Goal: Task Accomplishment & Management: Use online tool/utility

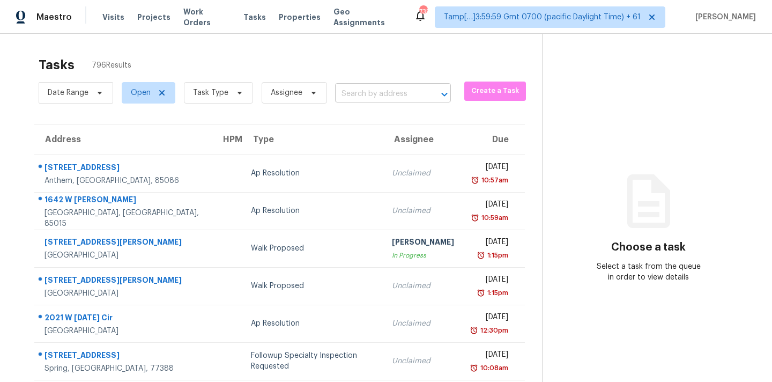
click at [354, 99] on input "text" at bounding box center [378, 94] width 86 height 17
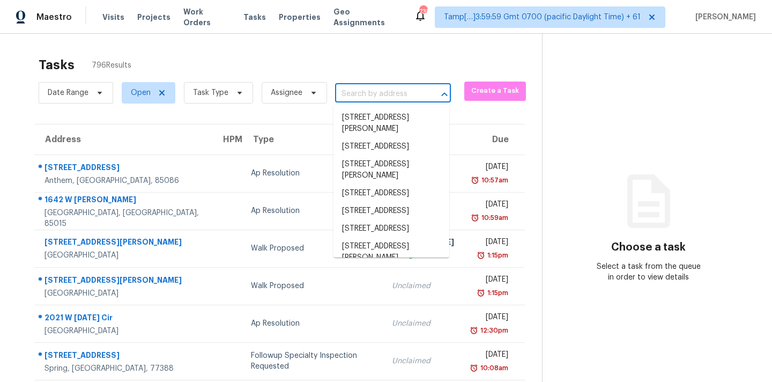
paste input "10142 Silmarien St, Orlando, FL 32825"
type input "10142 Silmarien St, Orlando, FL 32825"
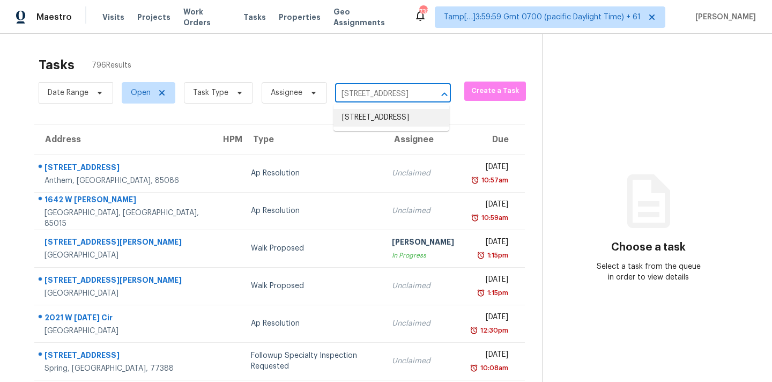
click at [360, 121] on li "10142 Silmarien St, Orlando, FL 32825" at bounding box center [392, 118] width 116 height 18
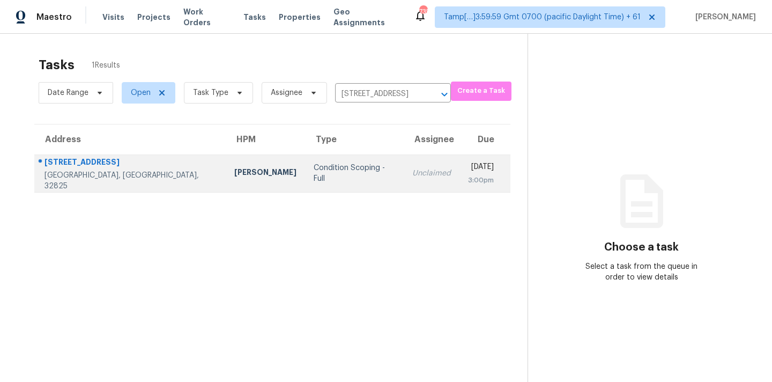
click at [412, 168] on div "Unclaimed" at bounding box center [431, 173] width 39 height 11
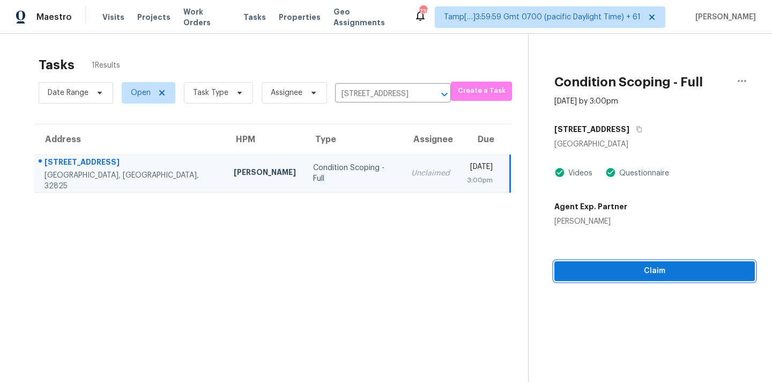
click at [633, 264] on button "Claim" at bounding box center [655, 271] width 201 height 20
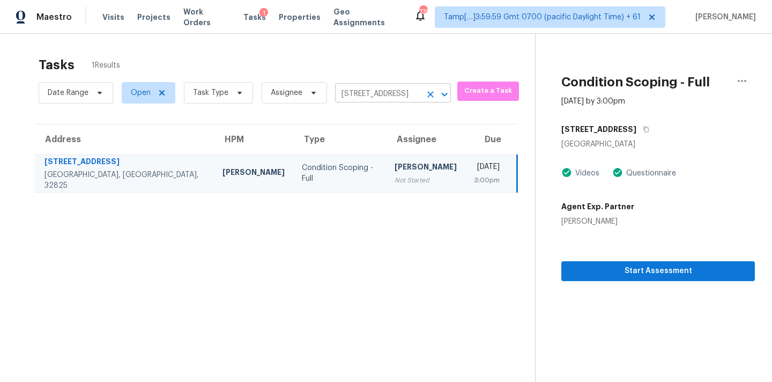
click at [367, 94] on input "10142 Silmarien St, Orlando, FL 32825" at bounding box center [378, 94] width 86 height 17
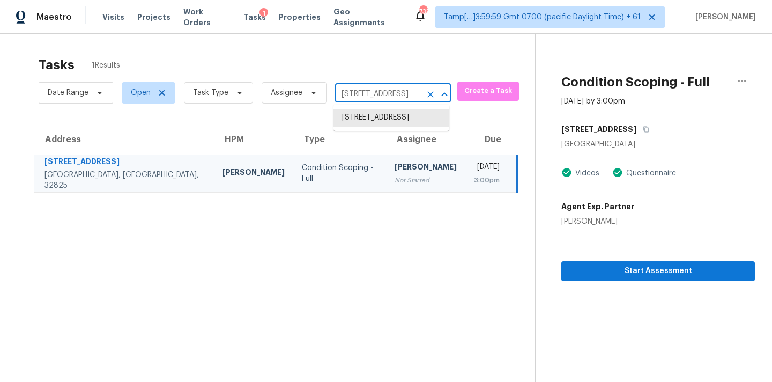
paste input "2868 S Beck Dr, Tucson, AZ 85730"
type input "2868 S Beck Dr, Tucson, AZ 85730"
click at [369, 123] on li "2868 S Beck Dr, Tucson, AZ 85730" at bounding box center [392, 123] width 116 height 29
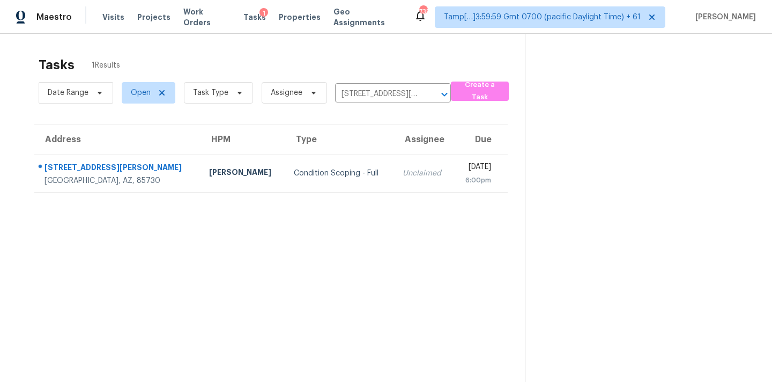
click at [394, 179] on td "Unclaimed" at bounding box center [424, 173] width 60 height 38
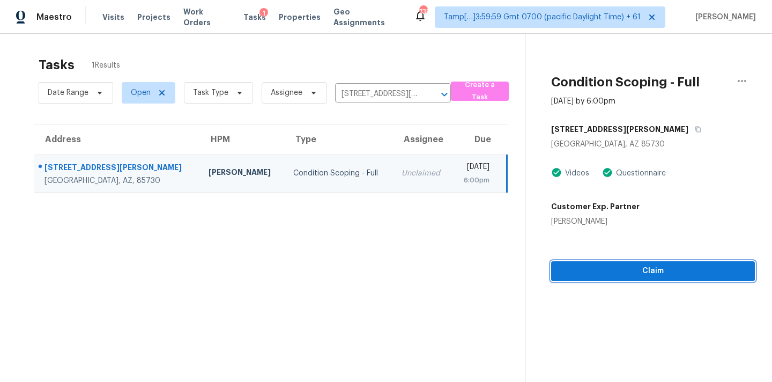
click at [605, 271] on span "Claim" at bounding box center [653, 270] width 187 height 13
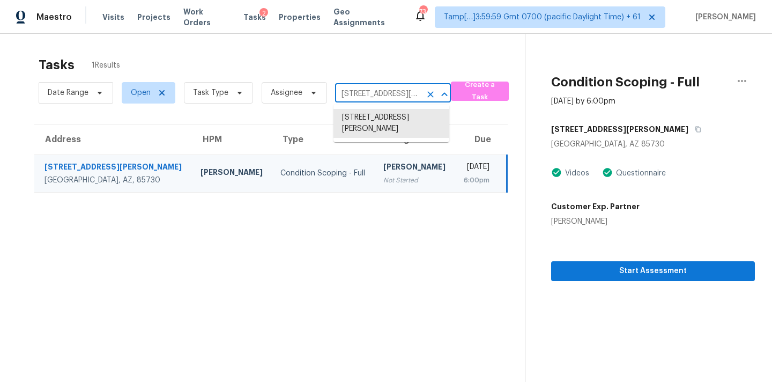
click at [365, 95] on input "2868 S Beck Dr, Tucson, AZ 85730" at bounding box center [378, 94] width 86 height 17
paste input "4503 Acers Ln, Austin, TX, 78725"
type input "4503 Acers L"
click at [427, 92] on icon "Clear" at bounding box center [430, 94] width 6 height 6
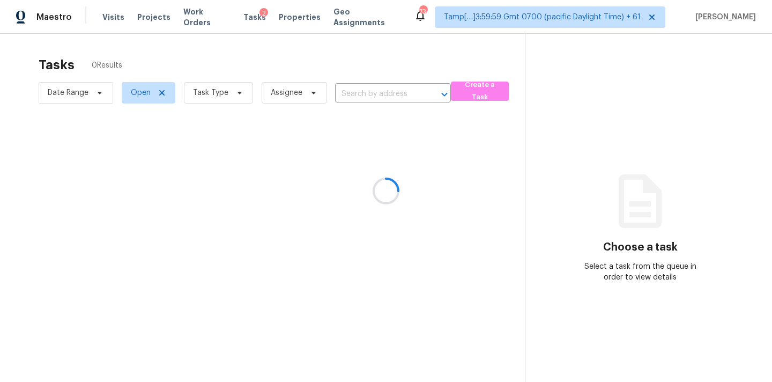
click at [354, 95] on div at bounding box center [386, 191] width 772 height 382
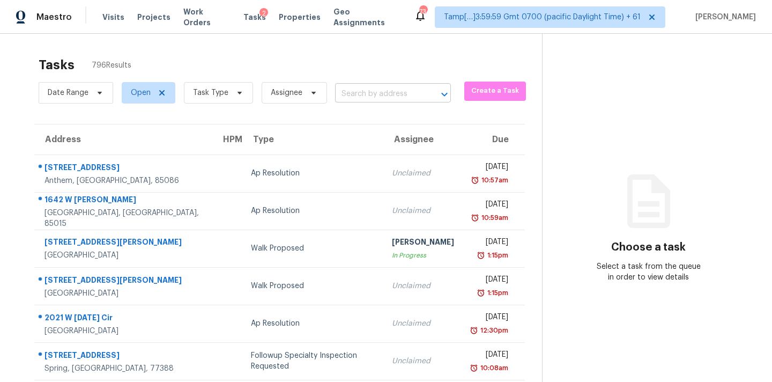
click at [354, 95] on input "text" at bounding box center [378, 94] width 86 height 17
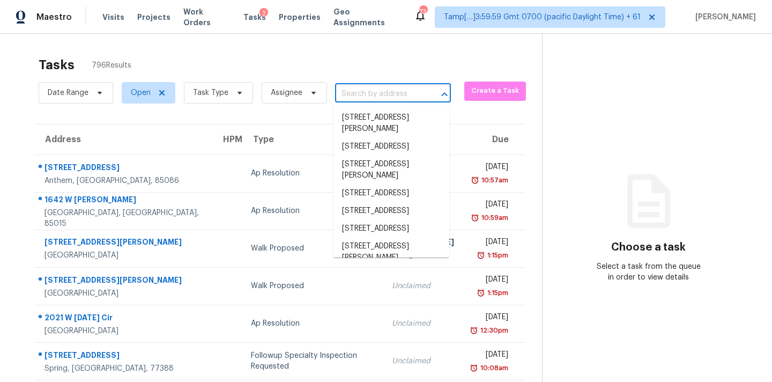
paste input "4503 Acers Ln, Austin, TX, 78725"
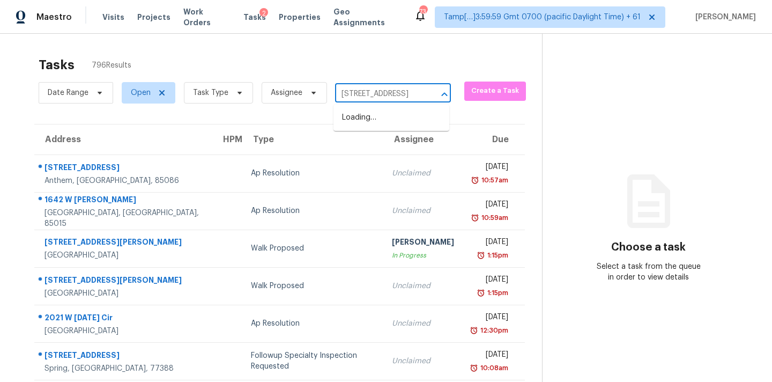
scroll to position [0, 35]
type input "4503 Acers Ln, Austin, TX, 78725"
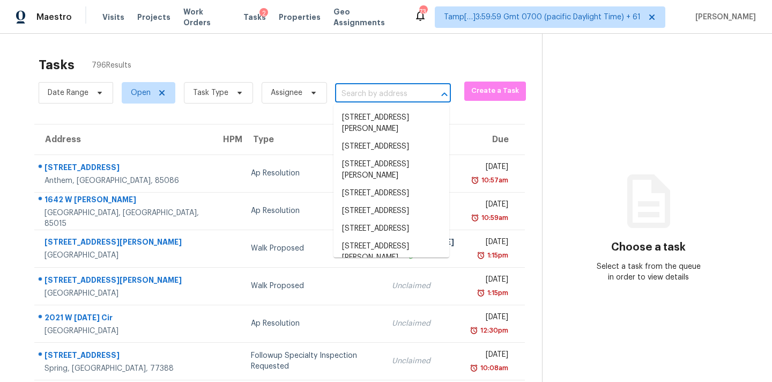
scroll to position [0, 0]
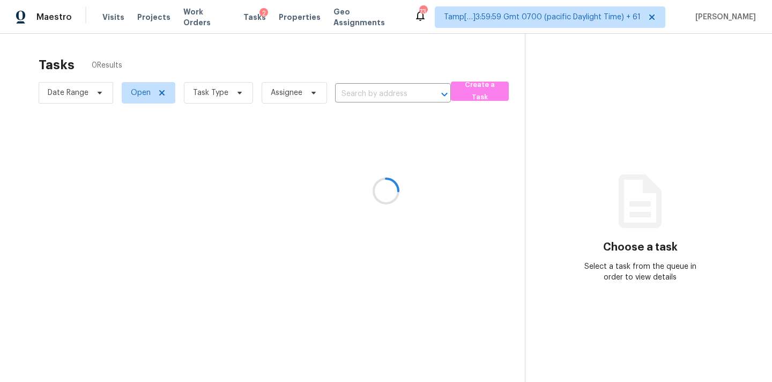
click at [358, 93] on div at bounding box center [386, 191] width 772 height 382
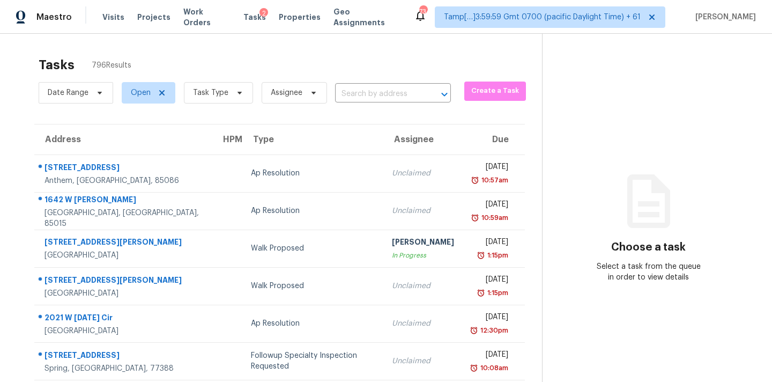
click at [354, 100] on input "text" at bounding box center [378, 94] width 86 height 17
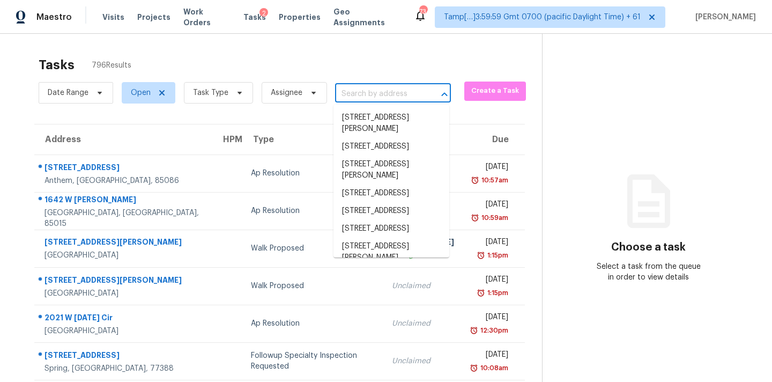
paste input "[STREET_ADDRESS]"
type input "[STREET_ADDRESS]"
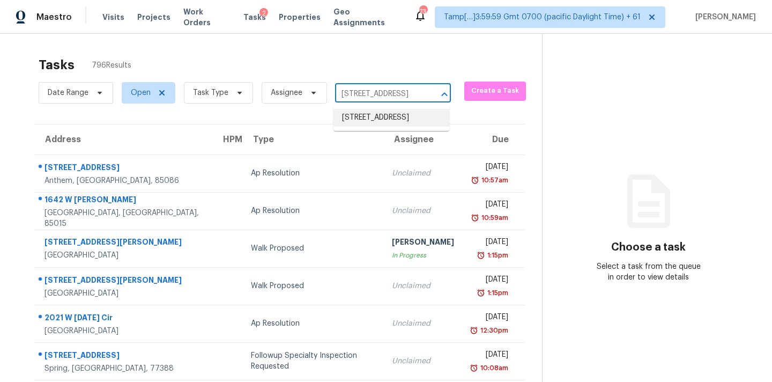
click at [355, 118] on li "[STREET_ADDRESS]" at bounding box center [392, 118] width 116 height 18
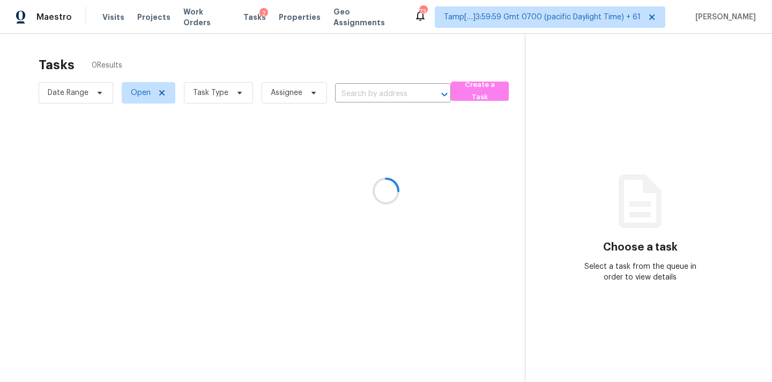
type input "[STREET_ADDRESS]"
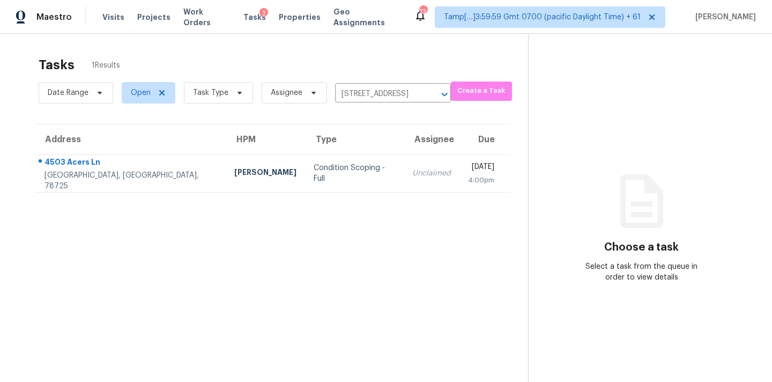
click at [404, 166] on td "Unclaimed" at bounding box center [432, 173] width 56 height 38
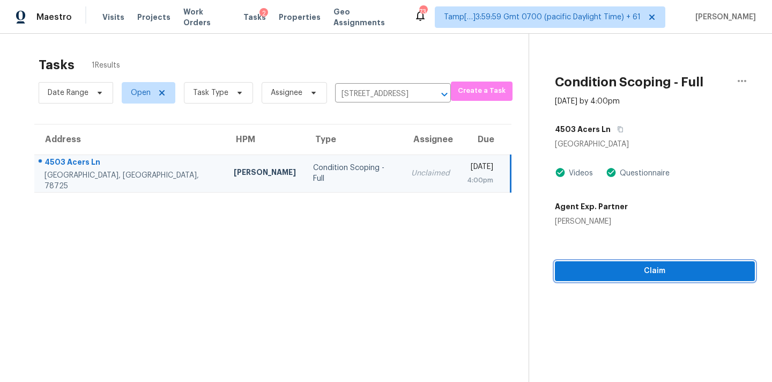
click at [648, 275] on span "Claim" at bounding box center [655, 270] width 183 height 13
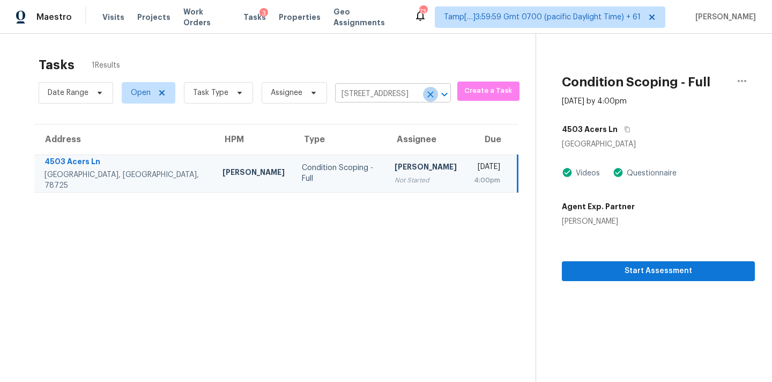
click at [428, 93] on icon "Clear" at bounding box center [430, 94] width 6 height 6
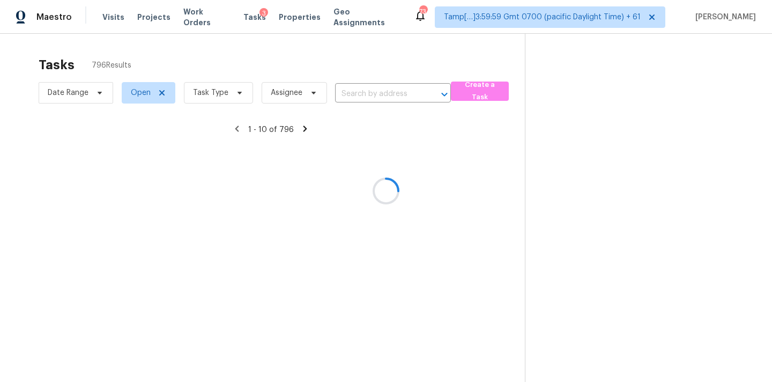
click at [364, 97] on div at bounding box center [386, 191] width 772 height 382
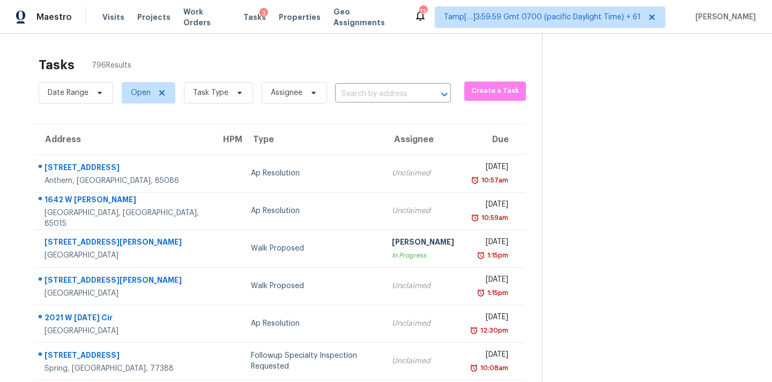
click at [349, 95] on input "text" at bounding box center [378, 94] width 86 height 17
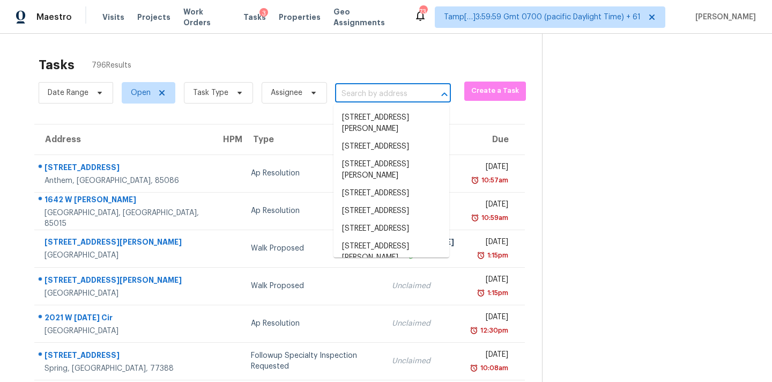
paste input "176 Grand Arbor Dr, Blythewood, SC 29016"
type input "176 Grand Arbor Dr, Blythewood, SC 29016"
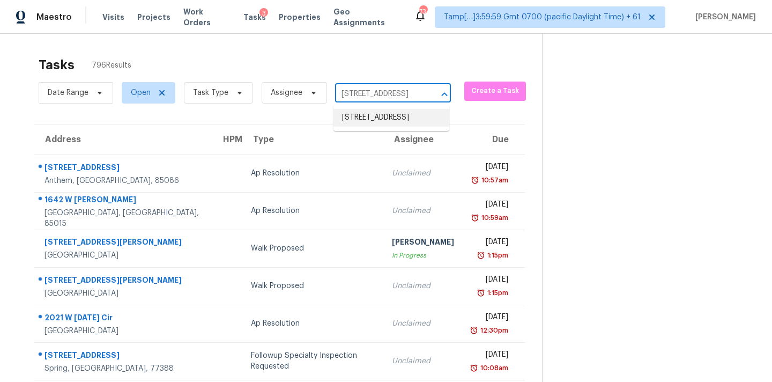
click at [365, 120] on li "176 Grand Arbor Dr, Blythewood, SC 29016" at bounding box center [392, 118] width 116 height 18
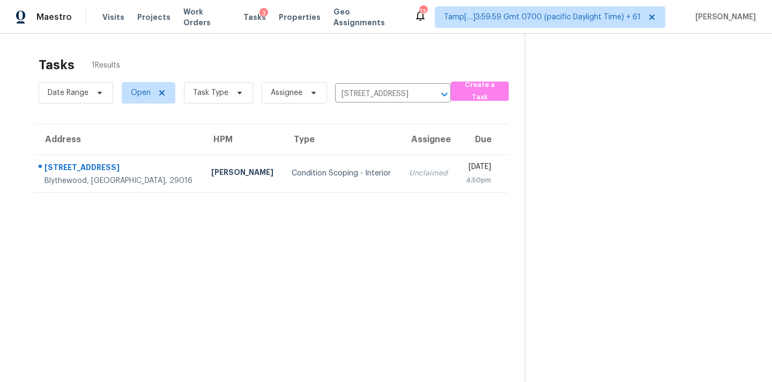
click at [409, 171] on div "Unclaimed" at bounding box center [428, 173] width 39 height 11
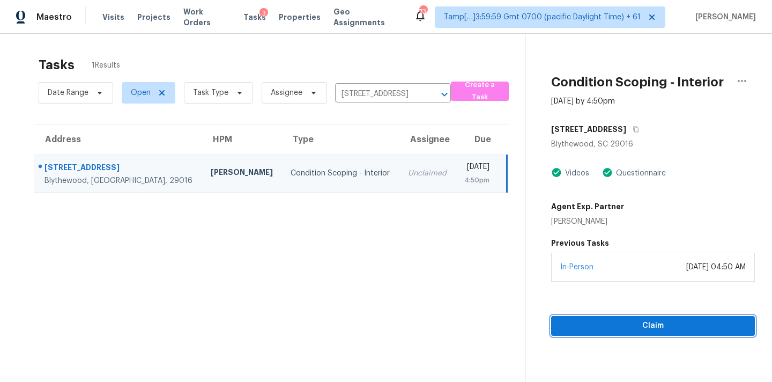
click at [663, 316] on button "Claim" at bounding box center [653, 326] width 204 height 20
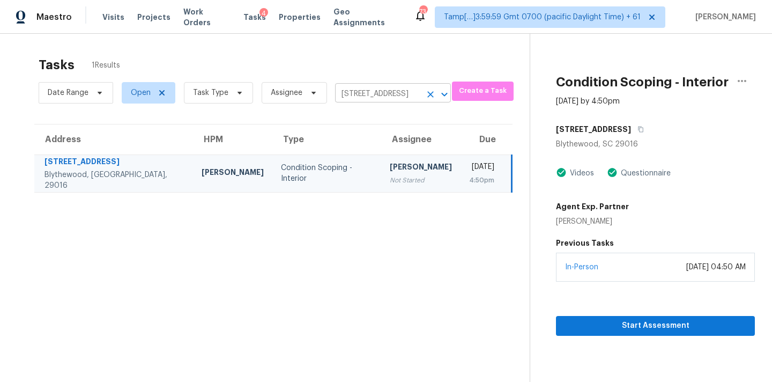
click at [426, 90] on icon "Clear" at bounding box center [430, 94] width 11 height 11
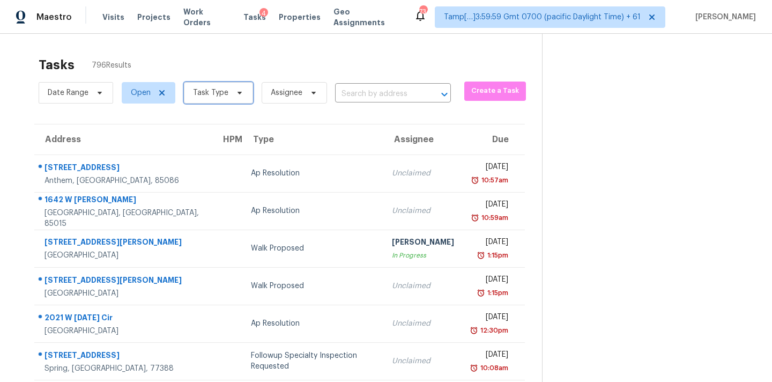
click at [209, 97] on span "Task Type" at bounding box center [210, 92] width 35 height 11
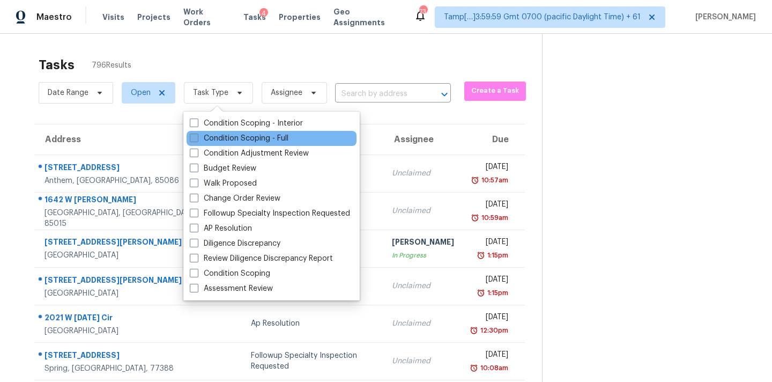
click at [228, 136] on label "Condition Scoping - Full" at bounding box center [239, 138] width 99 height 11
click at [197, 136] on input "Condition Scoping - Full" at bounding box center [193, 136] width 7 height 7
checkbox input "true"
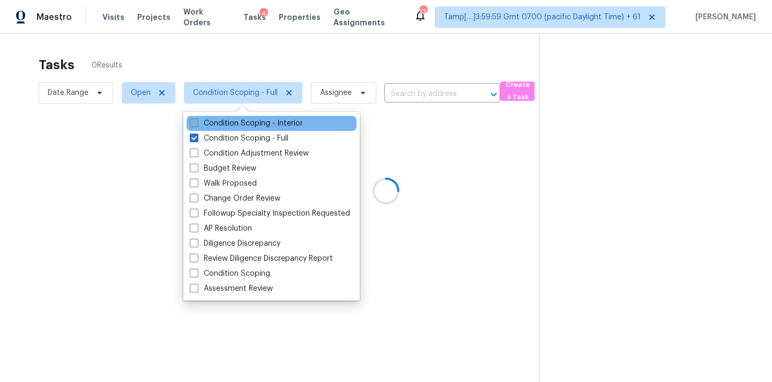
click at [236, 125] on label "Condition Scoping - Interior" at bounding box center [246, 123] width 113 height 11
click at [197, 125] on input "Condition Scoping - Interior" at bounding box center [193, 121] width 7 height 7
checkbox input "true"
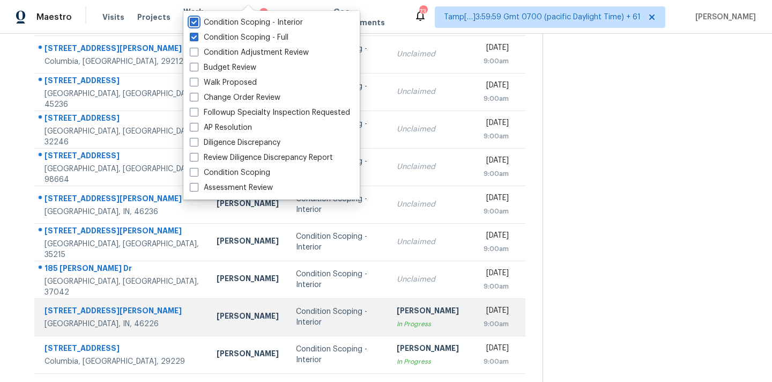
scroll to position [176, 0]
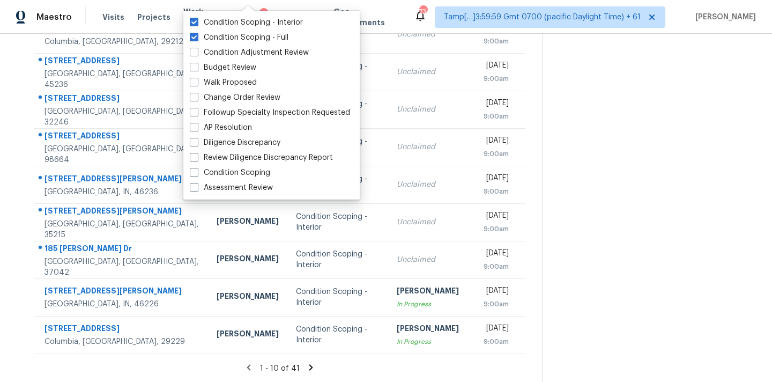
click at [566, 275] on section at bounding box center [649, 119] width 212 height 525
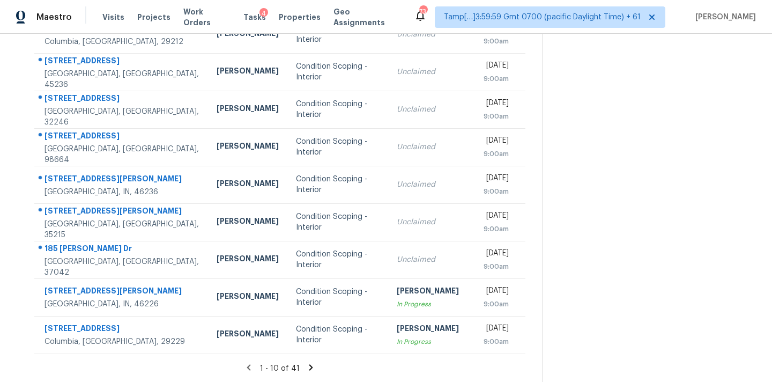
click at [307, 367] on icon at bounding box center [311, 368] width 10 height 10
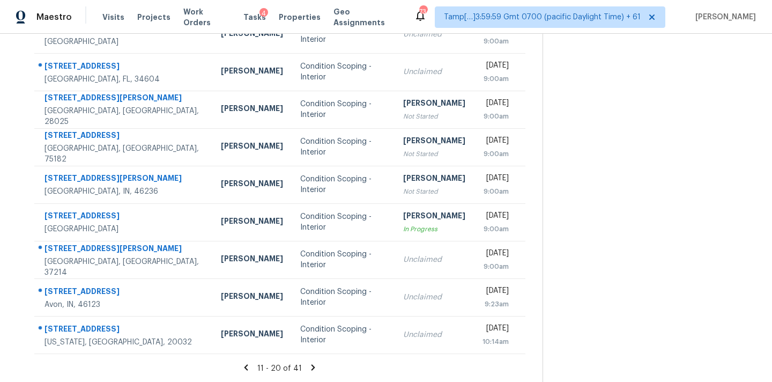
click at [309, 367] on icon at bounding box center [313, 368] width 10 height 10
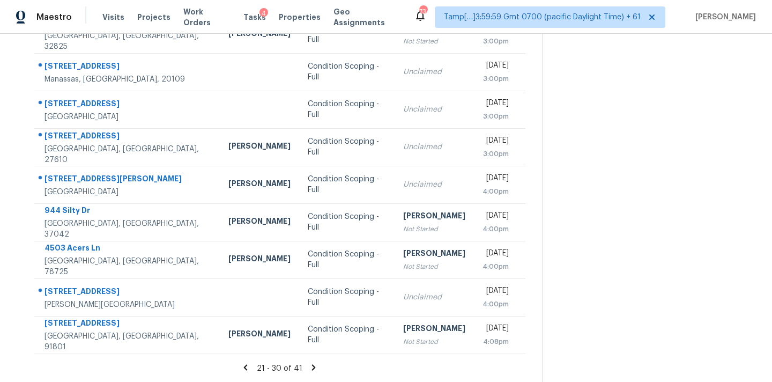
click at [309, 367] on icon at bounding box center [314, 368] width 10 height 10
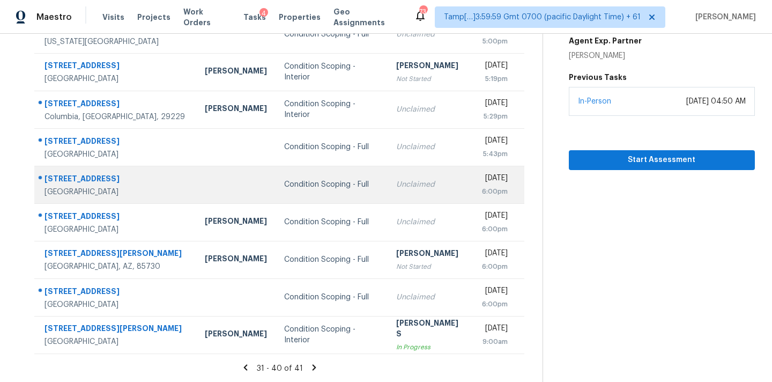
scroll to position [0, 0]
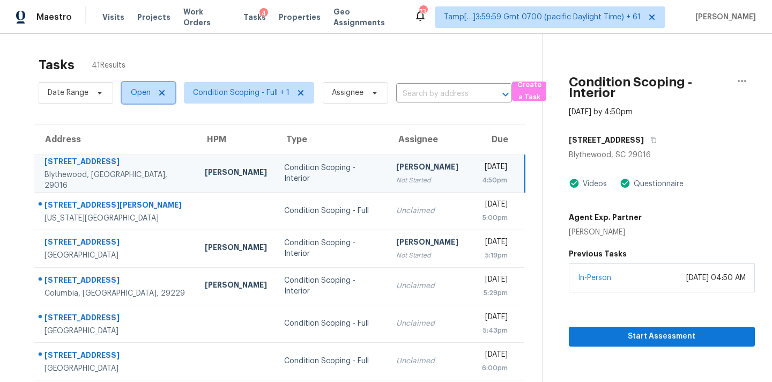
click at [143, 98] on span "Open" at bounding box center [141, 92] width 20 height 11
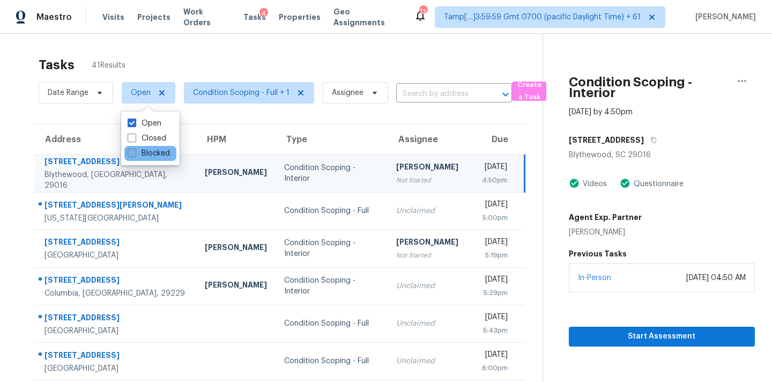
click at [147, 152] on label "Blocked" at bounding box center [149, 153] width 42 height 11
click at [135, 152] on input "Blocked" at bounding box center [131, 151] width 7 height 7
checkbox input "true"
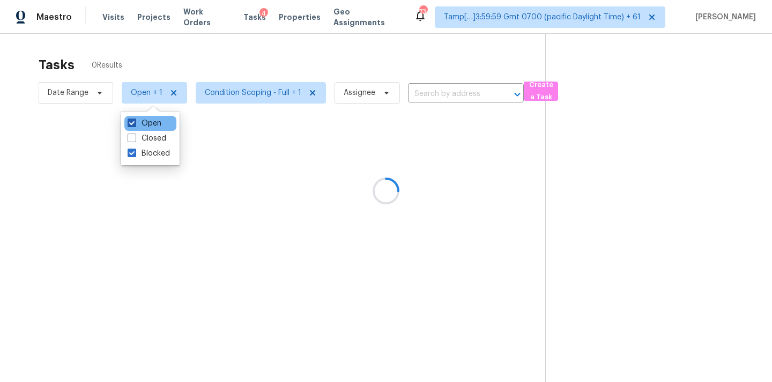
click at [147, 123] on label "Open" at bounding box center [145, 123] width 34 height 11
click at [135, 123] on input "Open" at bounding box center [131, 121] width 7 height 7
checkbox input "false"
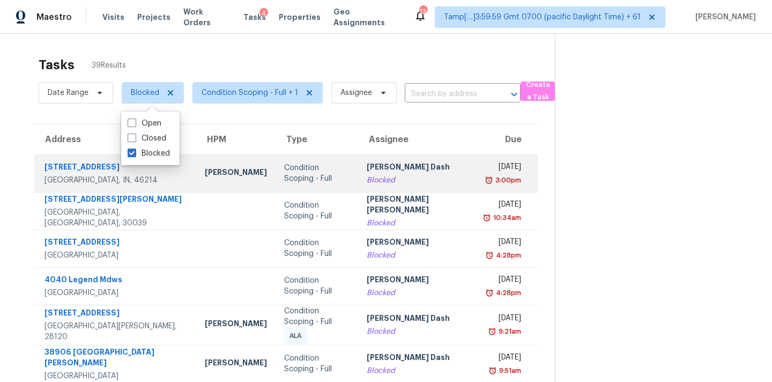
click at [316, 182] on td "Condition Scoping - Full" at bounding box center [317, 173] width 83 height 38
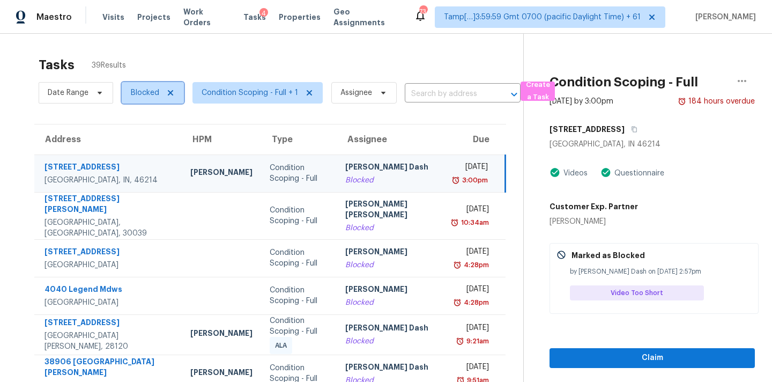
click at [145, 98] on span "Blocked" at bounding box center [153, 92] width 62 height 21
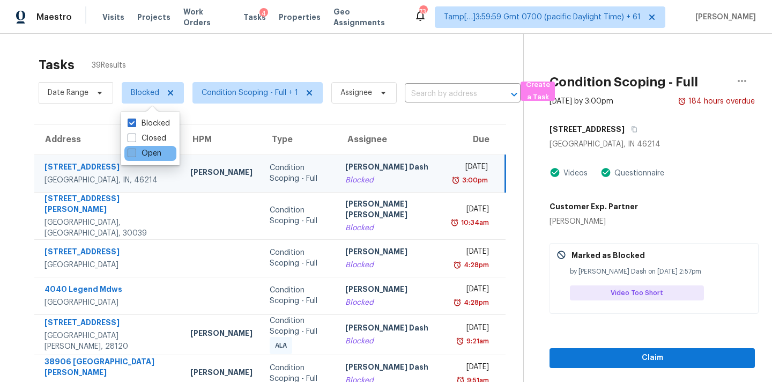
click at [158, 153] on label "Open" at bounding box center [145, 153] width 34 height 11
click at [135, 153] on input "Open" at bounding box center [131, 151] width 7 height 7
checkbox input "true"
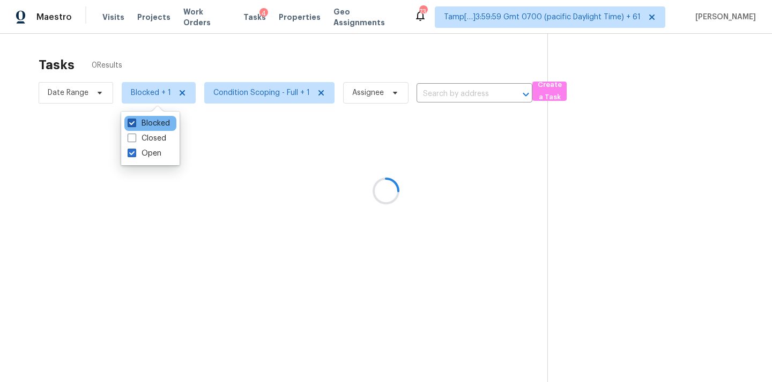
click at [158, 125] on label "Blocked" at bounding box center [149, 123] width 42 height 11
click at [135, 125] on input "Blocked" at bounding box center [131, 121] width 7 height 7
checkbox input "false"
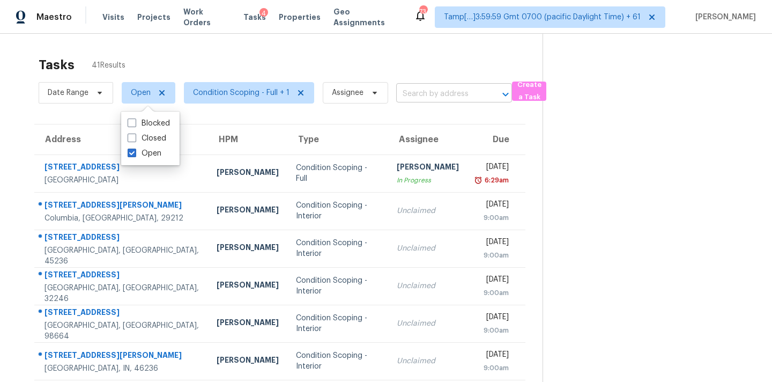
click at [404, 100] on input "text" at bounding box center [439, 94] width 86 height 17
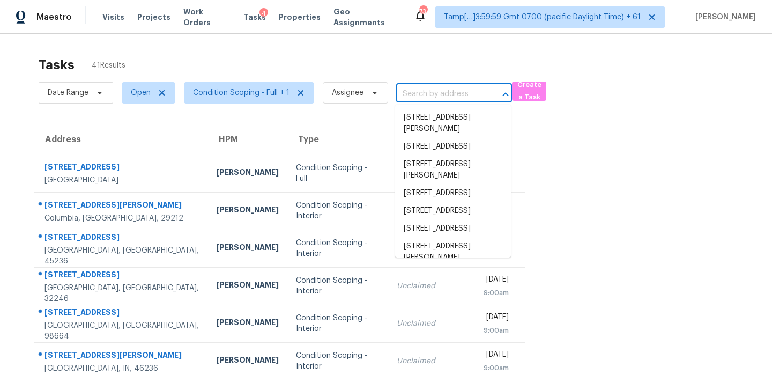
paste input "10142 Silmarien St, Orlando, FL 32825"
type input "10142 Silmarien St, Orlando, FL 32825"
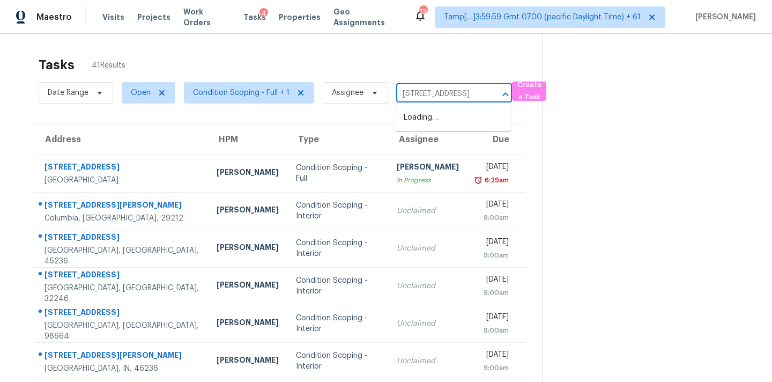
scroll to position [0, 53]
click at [422, 122] on li "10142 Silmarien St, Orlando, FL 32825" at bounding box center [453, 118] width 116 height 18
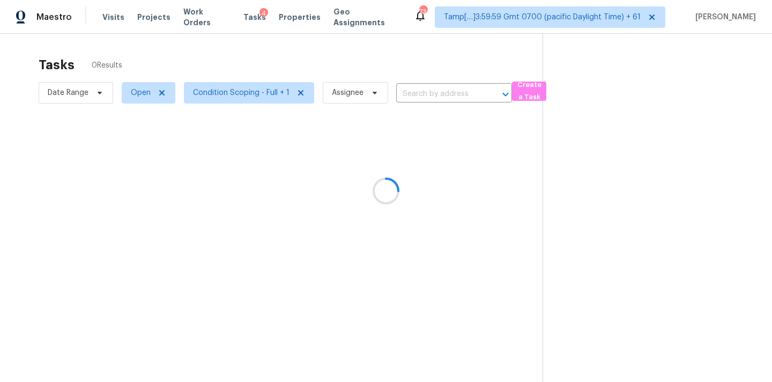
type input "10142 Silmarien St, Orlando, FL 32825"
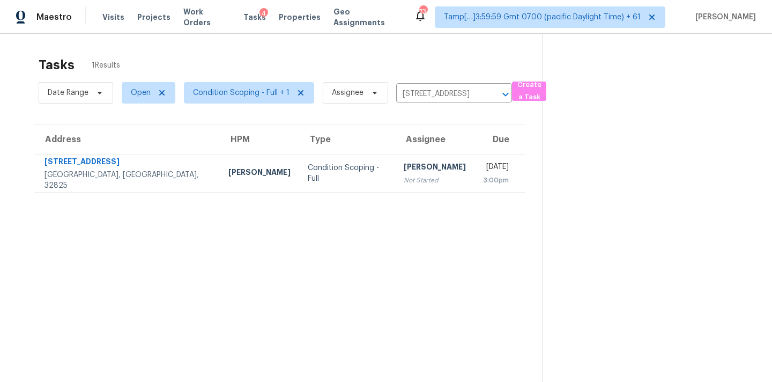
click at [404, 178] on div "Not Started" at bounding box center [435, 180] width 62 height 11
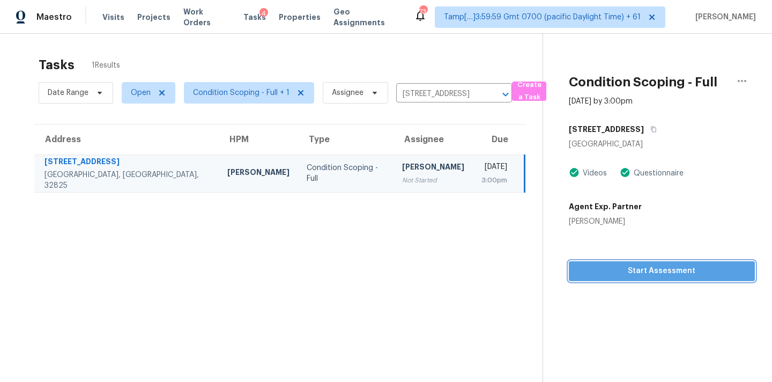
click at [655, 274] on span "Start Assessment" at bounding box center [662, 270] width 169 height 13
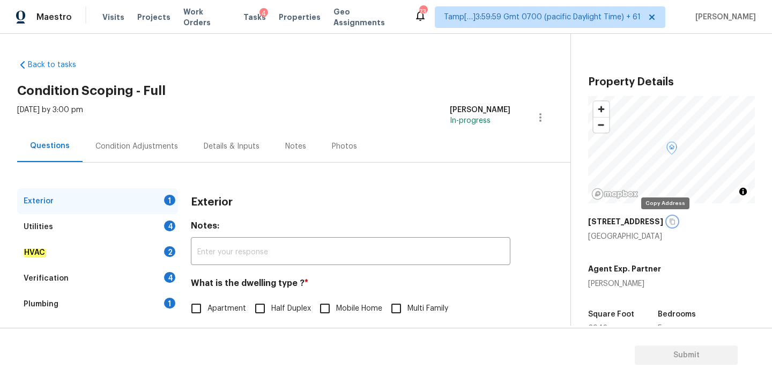
click at [668, 224] on button "button" at bounding box center [673, 222] width 10 height 10
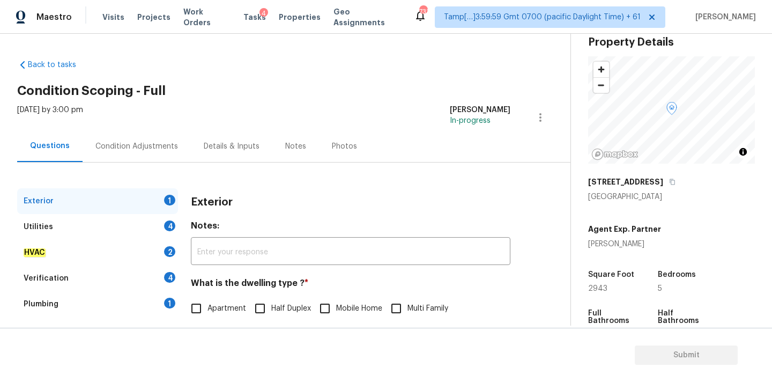
scroll to position [86, 0]
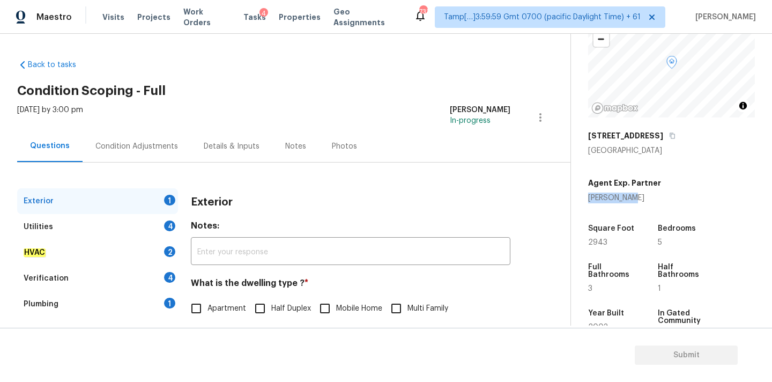
copy div "Adam Wright"
drag, startPoint x: 588, startPoint y: 199, endPoint x: 646, endPoint y: 198, distance: 57.9
click at [646, 198] on div "Adam Wright" at bounding box center [624, 198] width 73 height 11
click at [669, 136] on icon "button" at bounding box center [672, 135] width 6 height 6
click at [669, 135] on icon "button" at bounding box center [672, 135] width 6 height 6
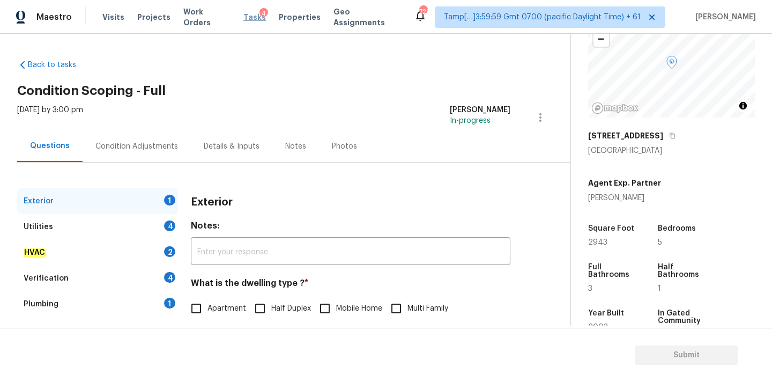
click at [243, 19] on span "Tasks" at bounding box center [254, 17] width 23 height 8
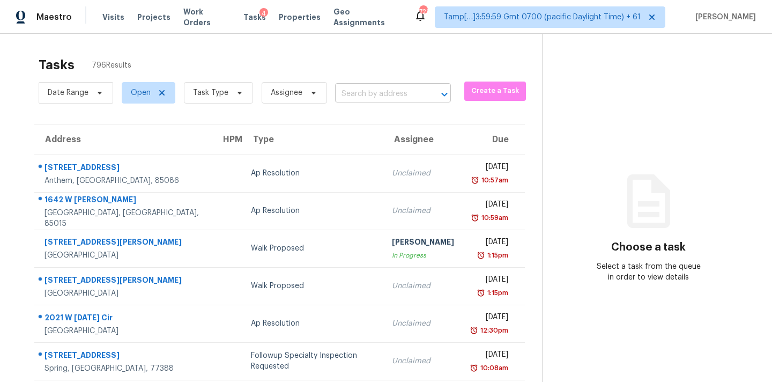
click at [354, 93] on input "text" at bounding box center [378, 94] width 86 height 17
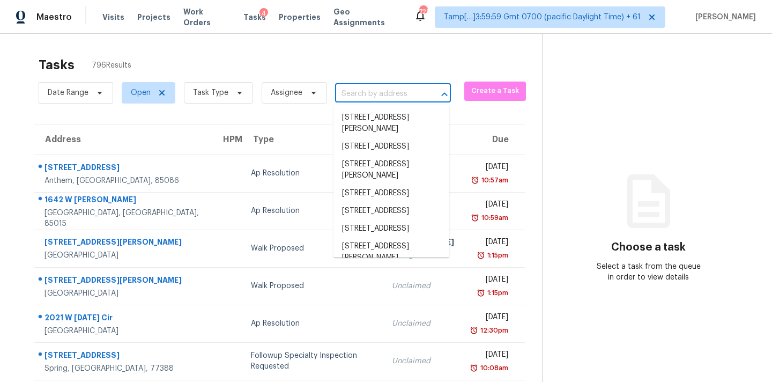
paste input "10142 Silmarien St, Orlando, FL 32825"
type input "10142 Silmarien St, Orlando, FL 32825"
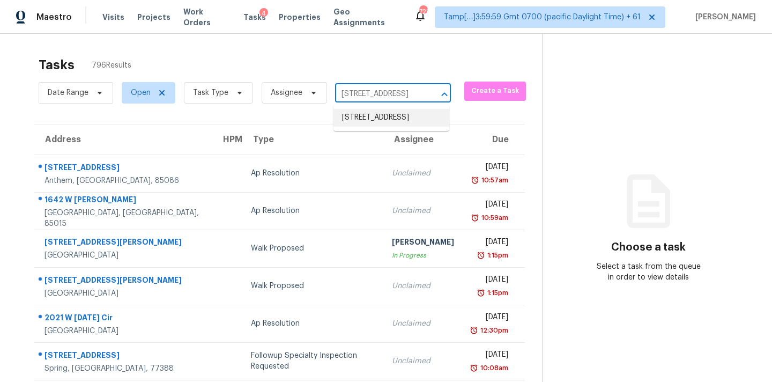
click at [365, 127] on li "10142 Silmarien St, Orlando, FL 32825" at bounding box center [392, 118] width 116 height 18
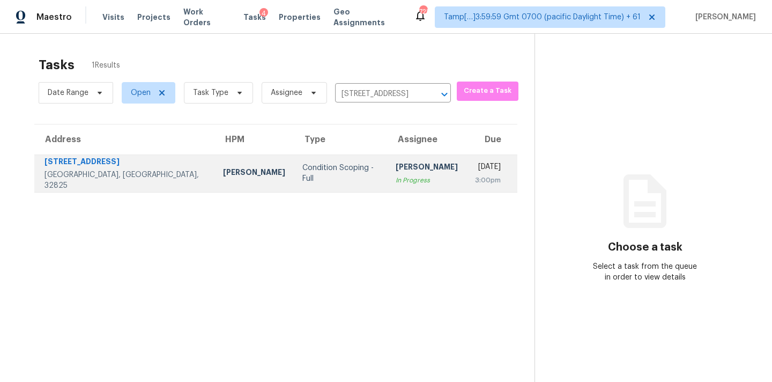
click at [396, 179] on div "In Progress" at bounding box center [427, 180] width 62 height 11
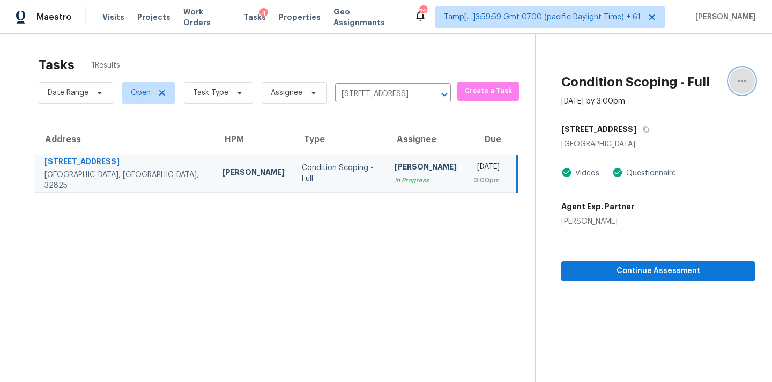
click at [742, 82] on icon "button" at bounding box center [742, 81] width 13 height 13
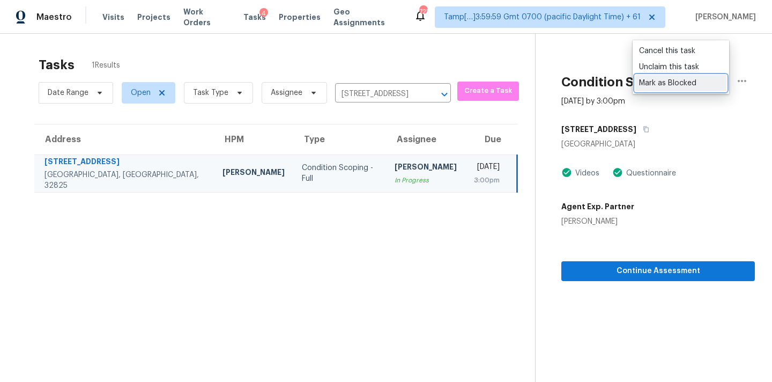
click at [673, 86] on div "Mark as Blocked" at bounding box center [681, 83] width 84 height 11
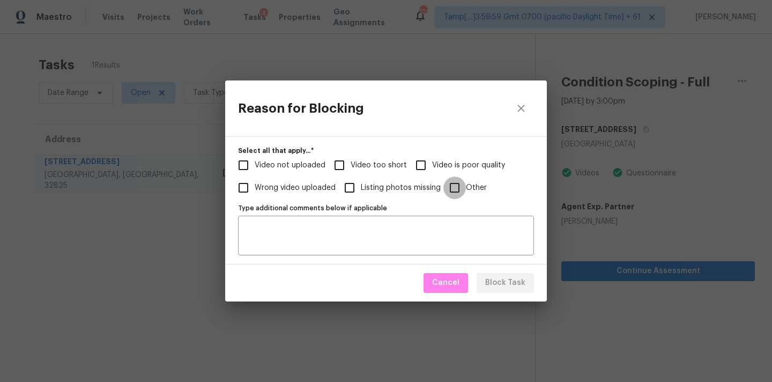
click at [457, 189] on input "Other" at bounding box center [455, 187] width 23 height 23
checkbox input "true"
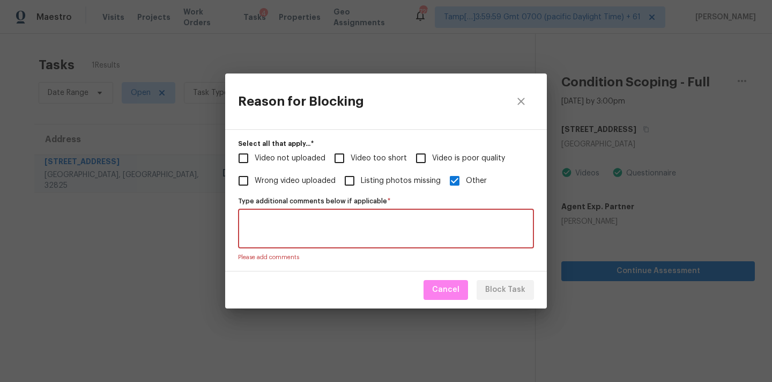
click at [420, 233] on textarea "Type additional comments below if applicable   *" at bounding box center [386, 228] width 283 height 23
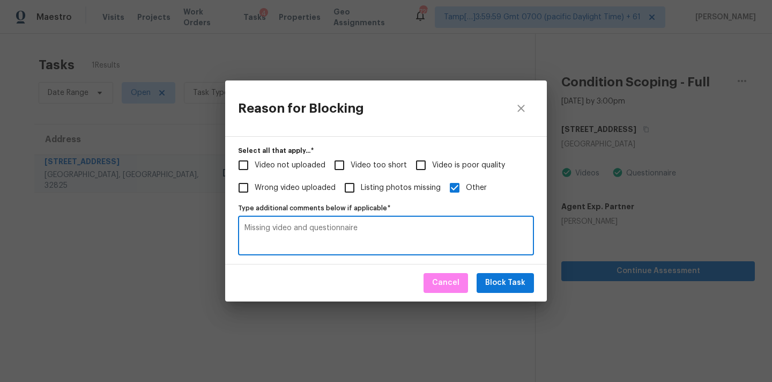
type textarea "Missing video and questionnaire"
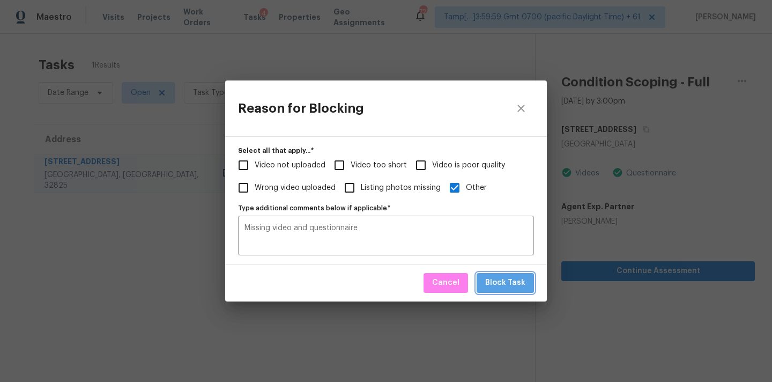
click at [509, 275] on button "Block Task" at bounding box center [505, 283] width 57 height 20
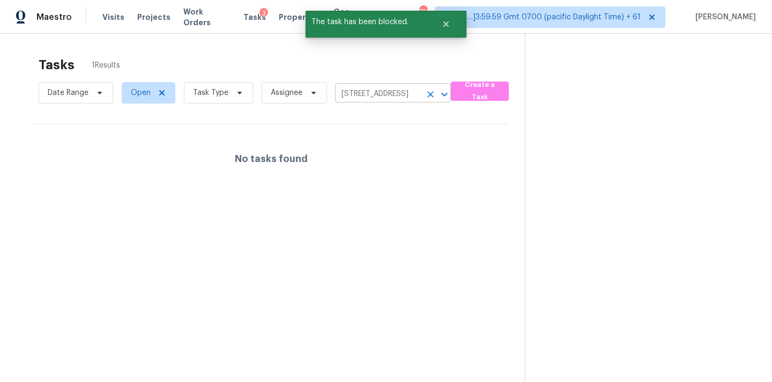
click at [431, 96] on icon "Clear" at bounding box center [430, 94] width 6 height 6
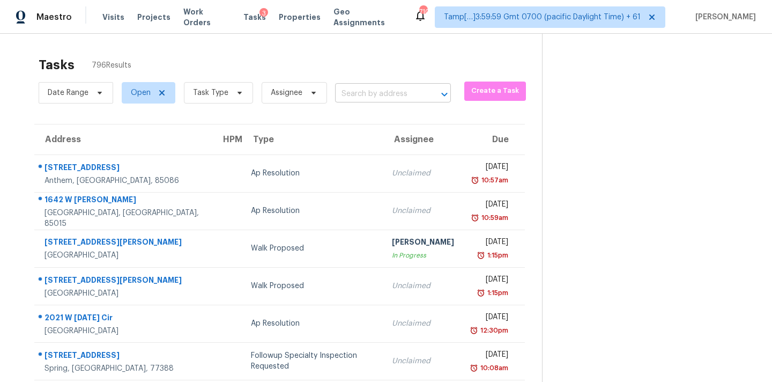
click at [376, 93] on input "text" at bounding box center [378, 94] width 86 height 17
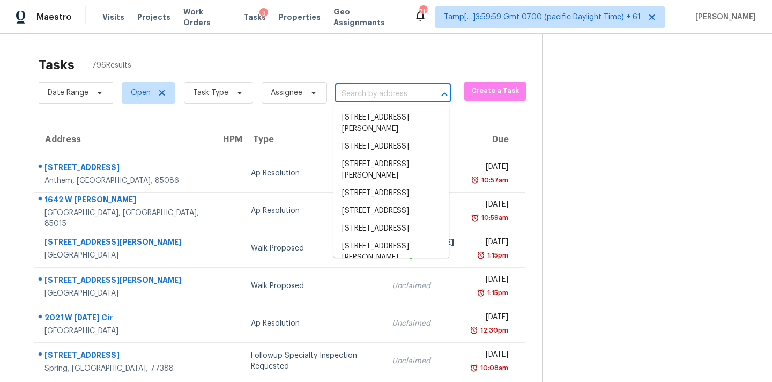
paste input "2868 S Beck Dr, Tucson, AZ 85730"
type input "2868 S Beck Dr, Tucson, AZ 85730"
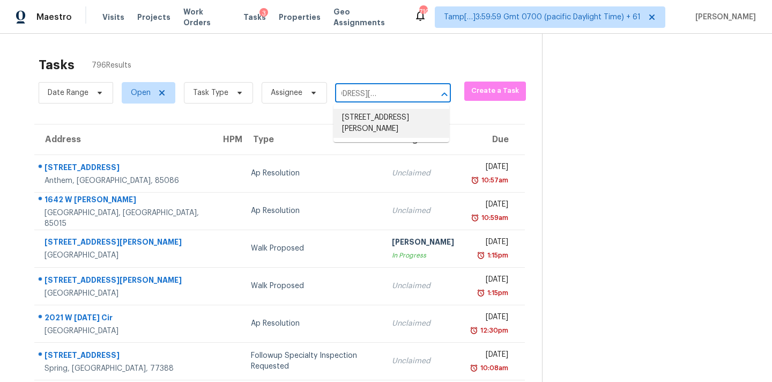
click at [376, 117] on li "2868 S Beck Dr, Tucson, AZ 85730" at bounding box center [392, 123] width 116 height 29
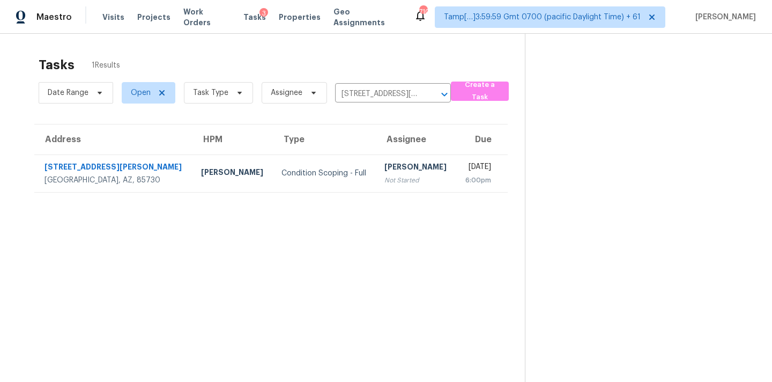
click at [385, 172] on div "[PERSON_NAME]" at bounding box center [416, 167] width 63 height 13
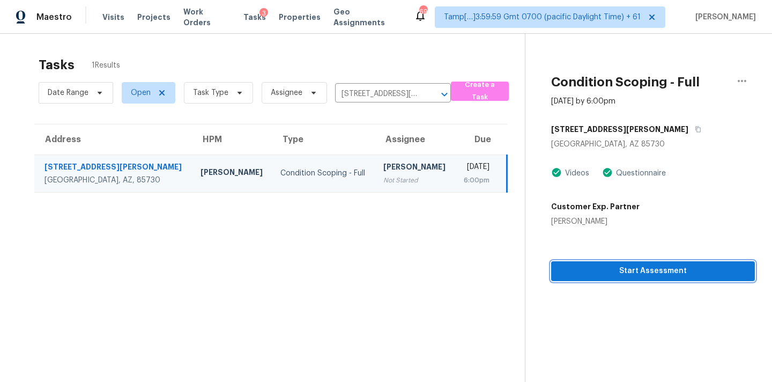
click at [632, 273] on span "Start Assessment" at bounding box center [653, 270] width 187 height 13
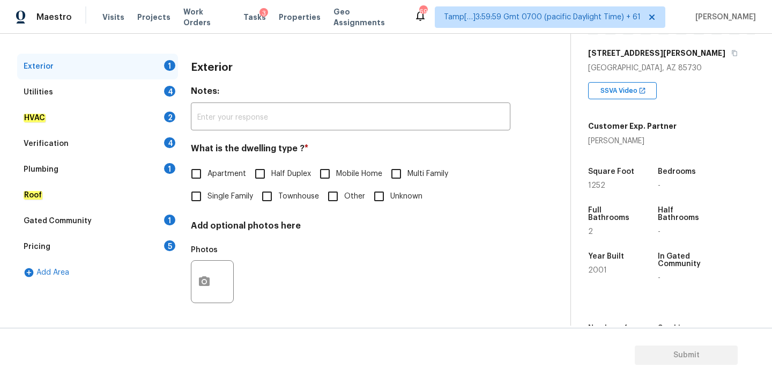
scroll to position [166, 0]
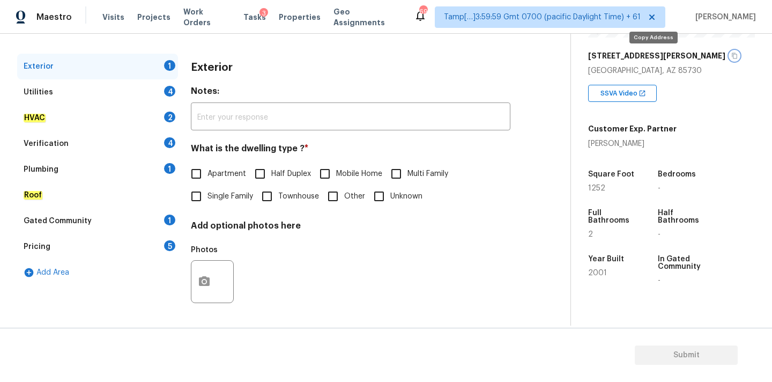
click at [732, 56] on icon "button" at bounding box center [735, 56] width 6 height 6
click at [225, 191] on span "Single Family" at bounding box center [231, 196] width 46 height 11
click at [208, 191] on input "Single Family" at bounding box center [196, 196] width 23 height 23
checkbox input "true"
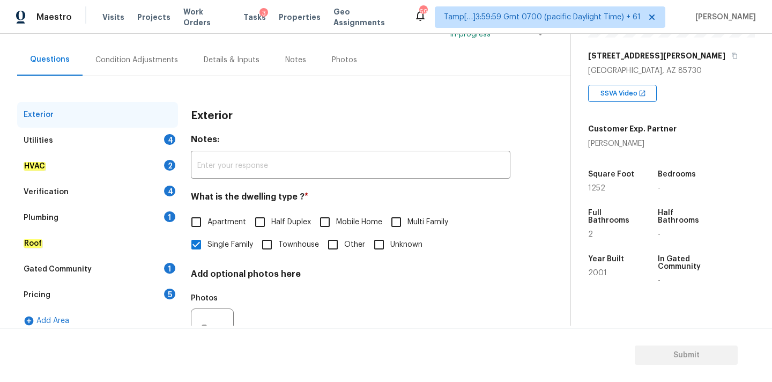
scroll to position [65, 0]
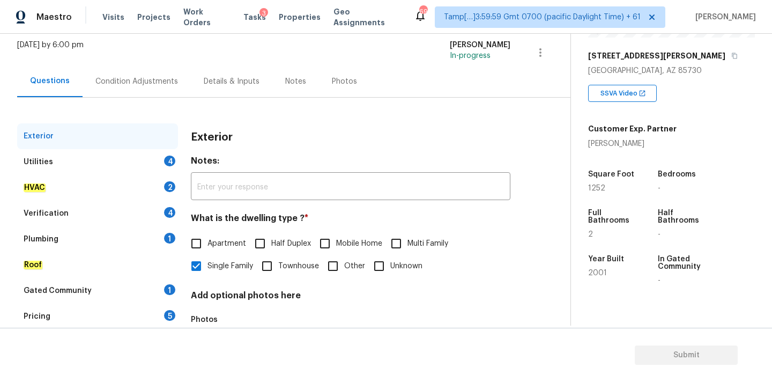
click at [138, 83] on div "Condition Adjustments" at bounding box center [136, 81] width 83 height 11
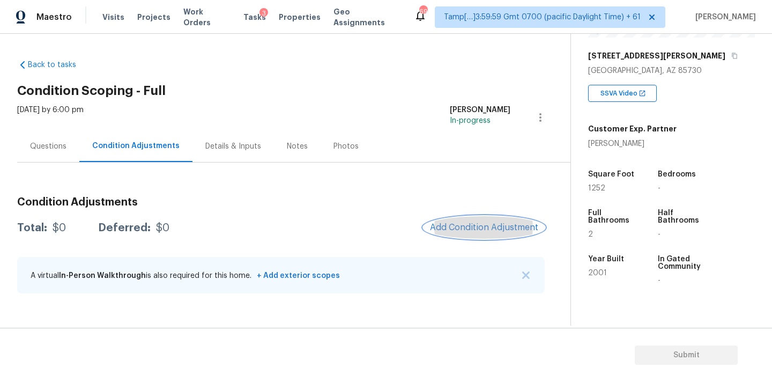
click at [459, 225] on span "Add Condition Adjustment" at bounding box center [484, 228] width 108 height 10
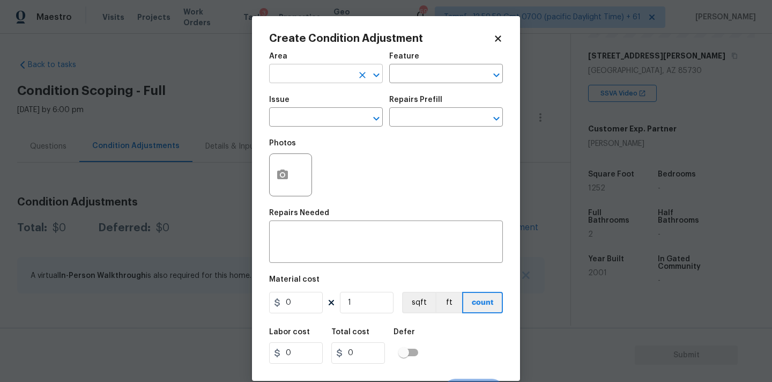
click at [327, 78] on input "text" at bounding box center [311, 75] width 84 height 17
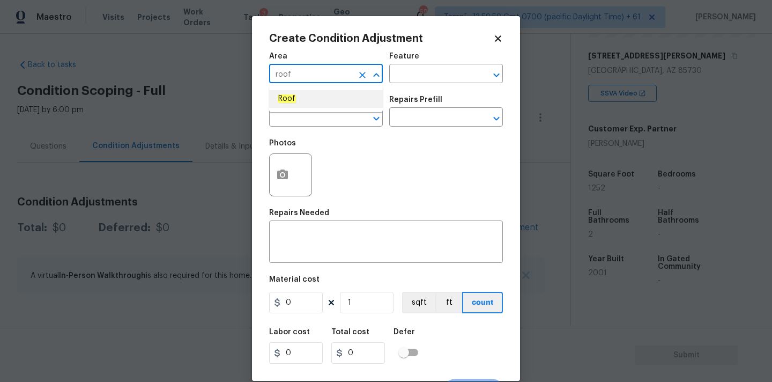
click at [323, 98] on li "Roof" at bounding box center [326, 99] width 114 height 18
type input "Roof"
click at [323, 123] on input "text" at bounding box center [311, 118] width 84 height 17
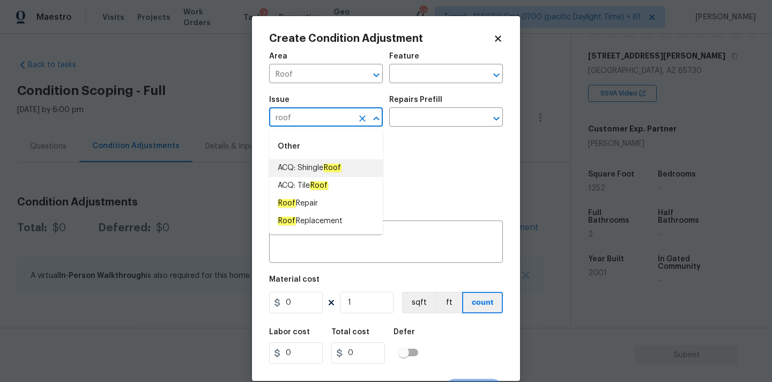
click at [329, 169] on em "Roof" at bounding box center [332, 168] width 18 height 9
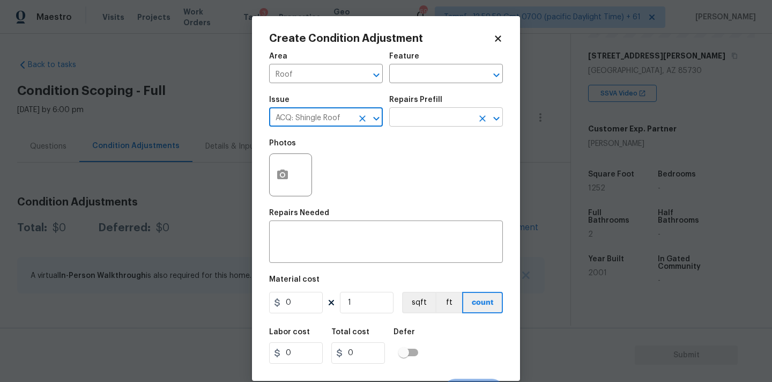
type input "ACQ: Shingle Roof"
click at [417, 122] on input "text" at bounding box center [431, 118] width 84 height 17
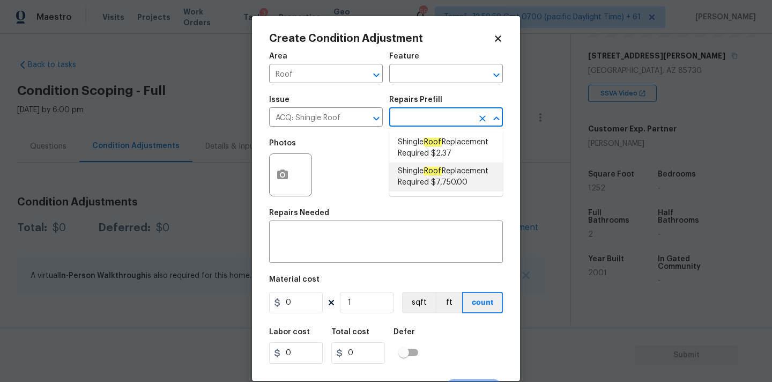
click at [461, 181] on span "Shingle Roof Replacement Required $7,750.00" at bounding box center [446, 177] width 97 height 23
type input "Acquisition"
type textarea "Acquisition Scope: Shingle Roof Replacement required."
type input "7750"
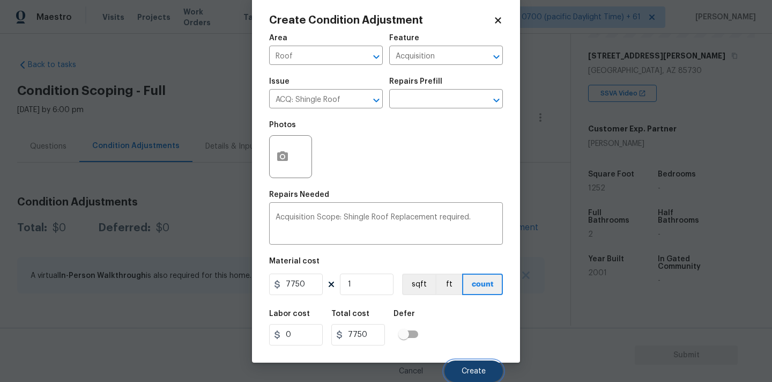
click at [465, 367] on span "Create" at bounding box center [474, 371] width 24 height 8
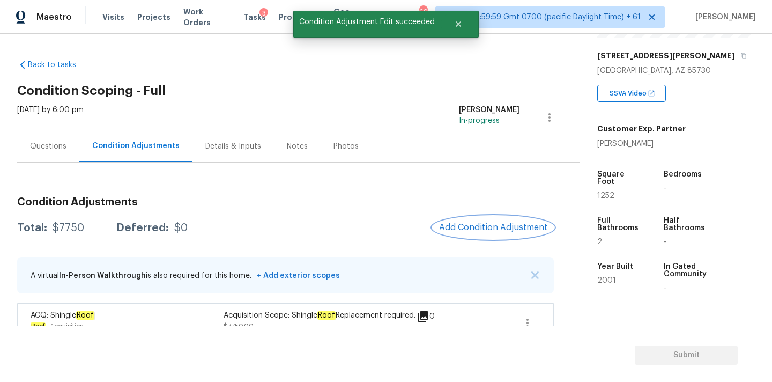
scroll to position [27, 0]
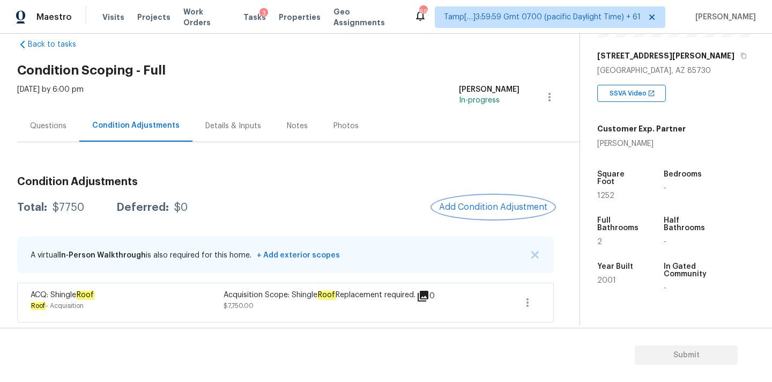
click at [455, 196] on button "Add Condition Adjustment" at bounding box center [493, 207] width 121 height 23
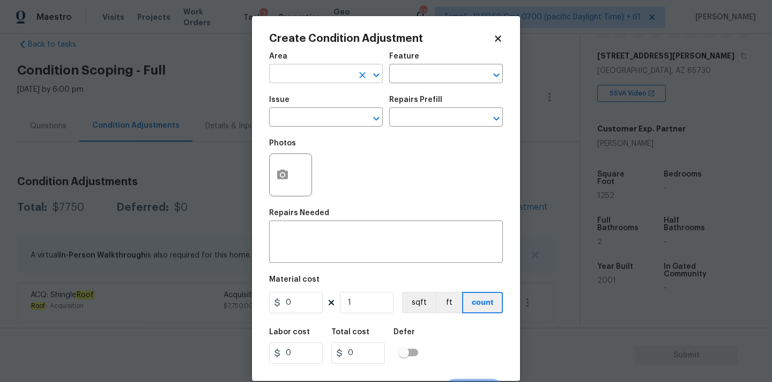
click at [314, 76] on input "text" at bounding box center [311, 75] width 84 height 17
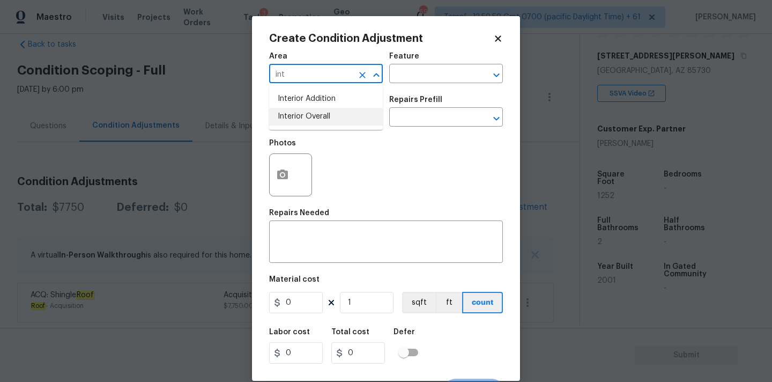
click at [316, 110] on li "Interior Overall" at bounding box center [326, 117] width 114 height 18
type input "Interior Overall"
click at [316, 119] on input "text" at bounding box center [311, 118] width 84 height 17
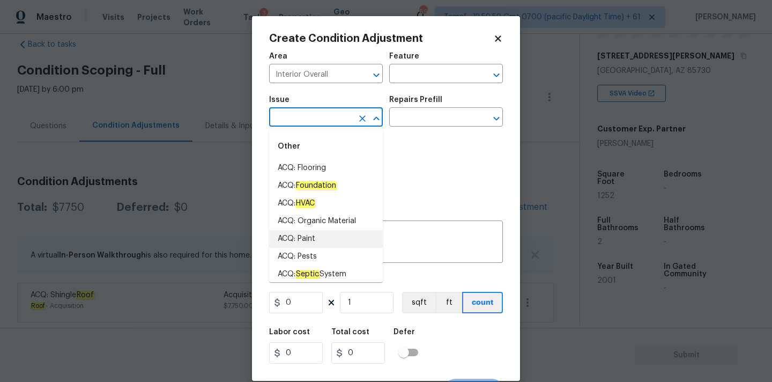
click at [317, 238] on li "ACQ: Paint" at bounding box center [326, 239] width 114 height 18
type input "ACQ: Paint"
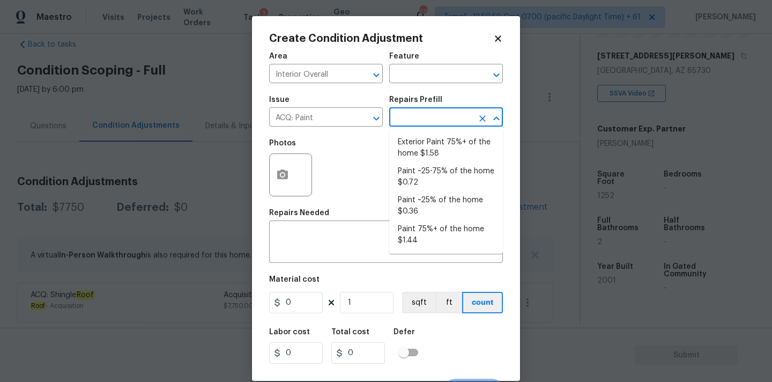
click at [417, 122] on input "text" at bounding box center [431, 118] width 84 height 17
click at [426, 207] on li "Paint ~25% of the home $0.36" at bounding box center [446, 205] width 114 height 29
type input "Acquisition"
type textarea "Acquisition Scope: ~25% of the home needs interior paint"
type input "0.36"
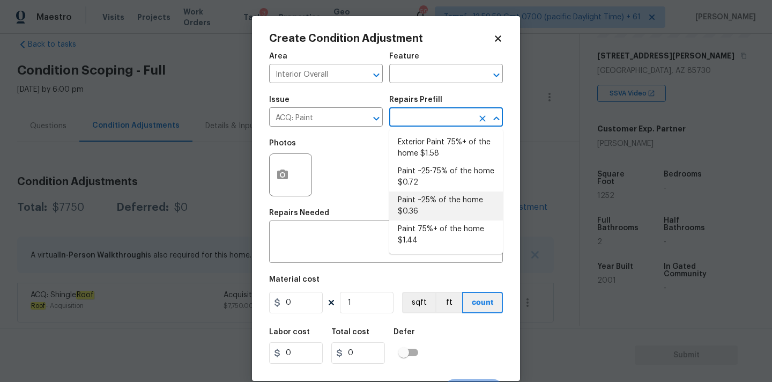
type input "0.36"
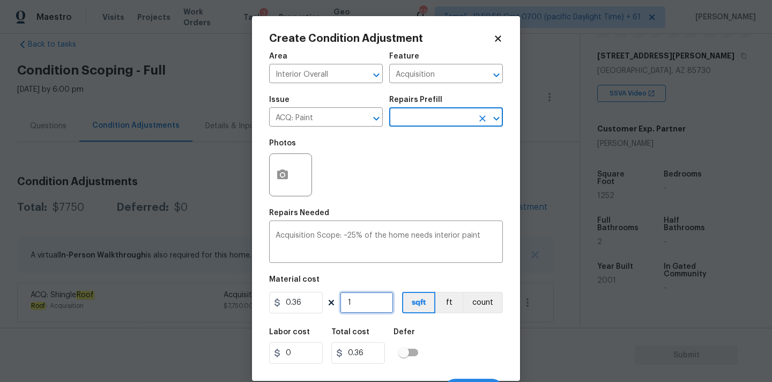
click at [363, 307] on input "1" at bounding box center [367, 302] width 54 height 21
type input "12"
type input "4.32"
type input "125"
type input "45"
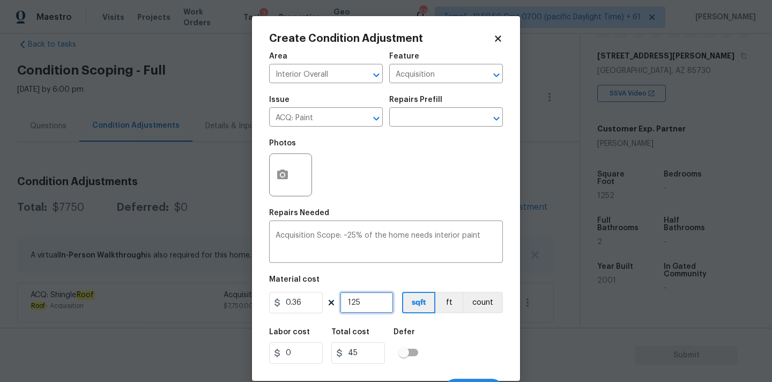
type input "1252"
type input "450.72"
type input "1252"
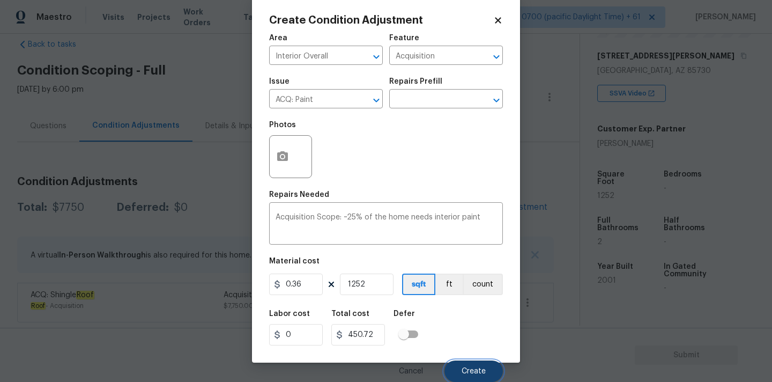
click at [463, 361] on button "Create" at bounding box center [474, 370] width 58 height 21
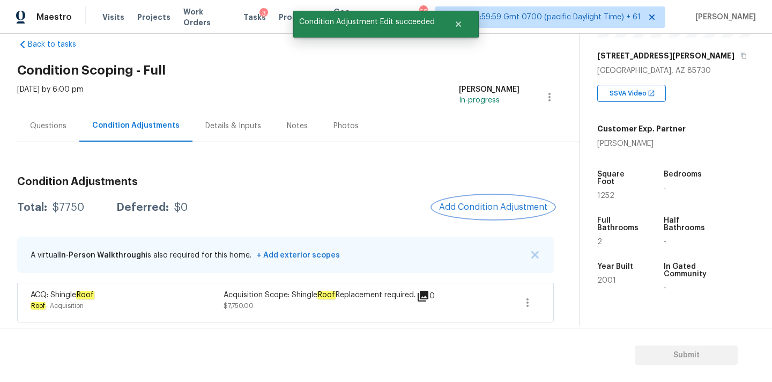
scroll to position [0, 0]
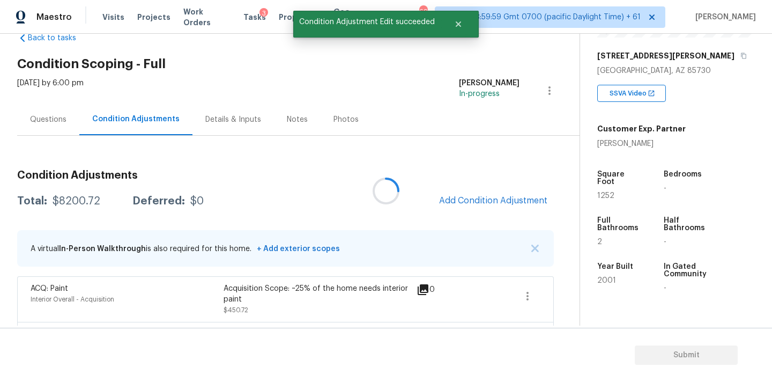
click at [472, 201] on div at bounding box center [386, 191] width 772 height 382
click at [472, 201] on span "Add Condition Adjustment" at bounding box center [493, 201] width 108 height 10
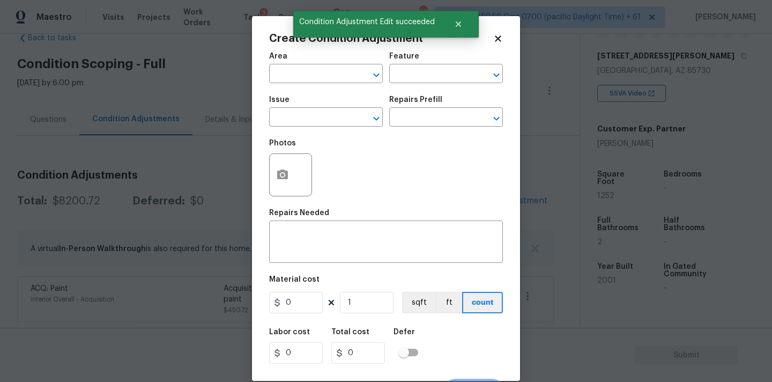
click at [312, 84] on span "Area ​" at bounding box center [326, 67] width 114 height 43
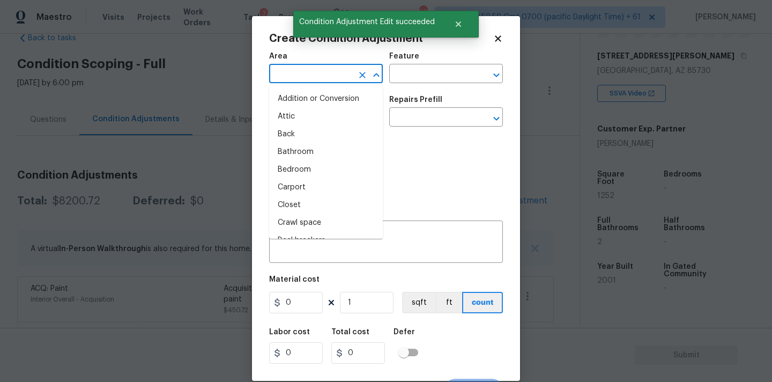
click at [314, 79] on input "text" at bounding box center [311, 75] width 84 height 17
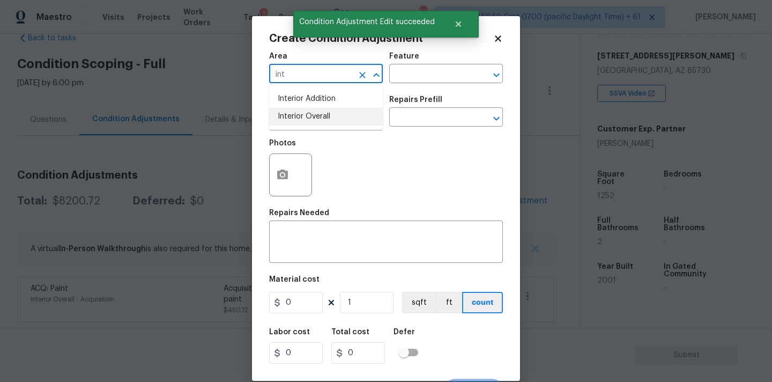
click at [328, 113] on li "Interior Overall" at bounding box center [326, 117] width 114 height 18
type input "Interior Overall"
click at [328, 122] on input "text" at bounding box center [311, 118] width 84 height 17
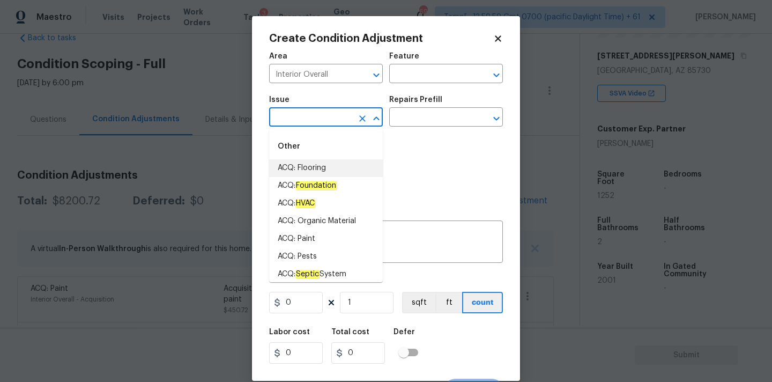
click at [327, 160] on li "ACQ: Flooring" at bounding box center [326, 168] width 114 height 18
type input "ACQ: Flooring"
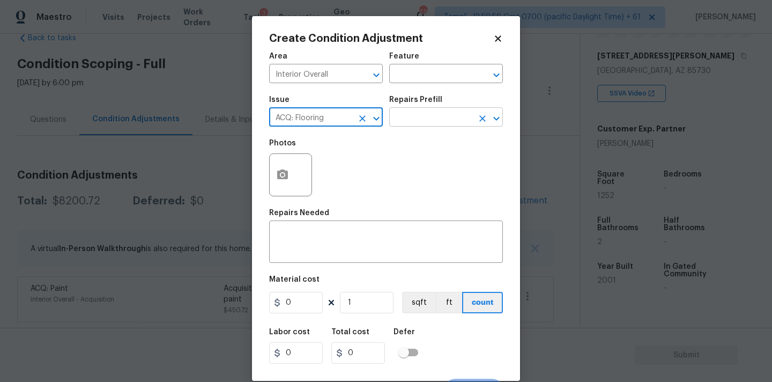
click at [432, 123] on input "text" at bounding box center [431, 118] width 84 height 17
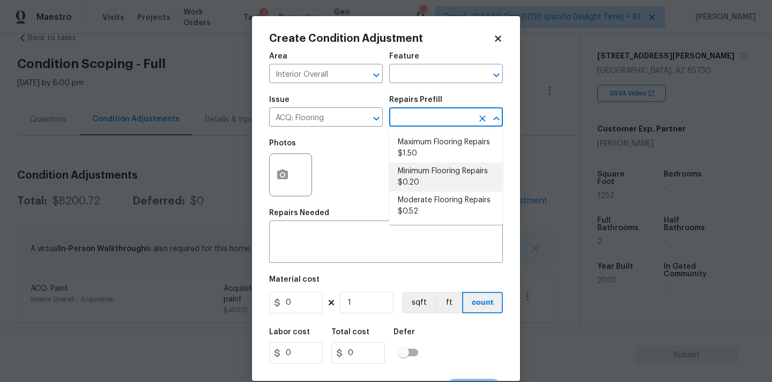
click at [430, 181] on li "Minimum Flooring Repairs $0.20" at bounding box center [446, 176] width 114 height 29
type input "Acquisition"
type textarea "Acquisition Scope: Minimum flooring repairs"
type input "0.2"
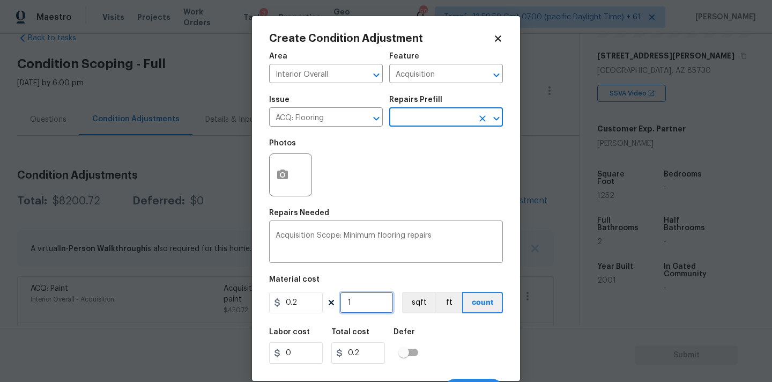
click at [367, 302] on input "1" at bounding box center [367, 302] width 54 height 21
type input "12"
type input "2.4"
type input "125"
type input "25"
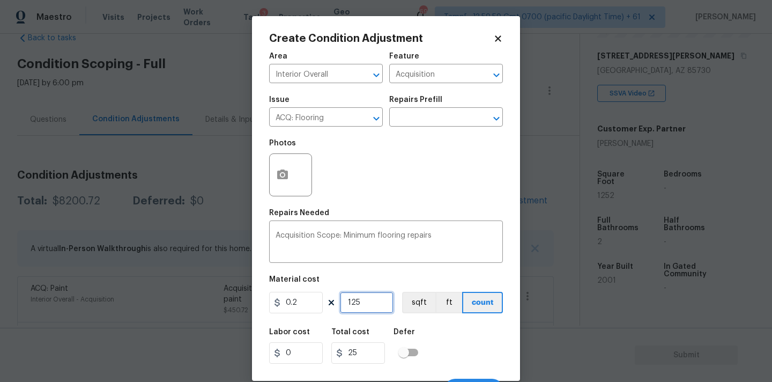
type input "1252"
type input "250.4"
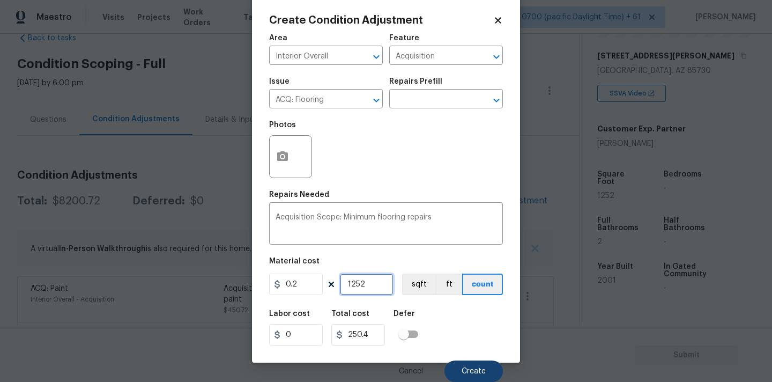
type input "1252"
click at [462, 366] on button "Create" at bounding box center [474, 370] width 58 height 21
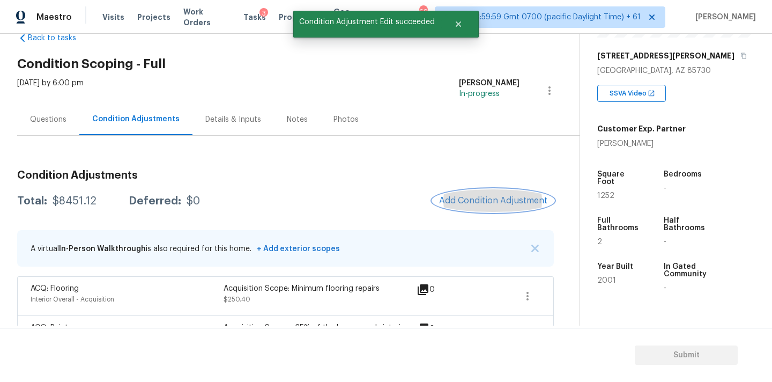
click at [466, 206] on button "Add Condition Adjustment" at bounding box center [493, 200] width 121 height 23
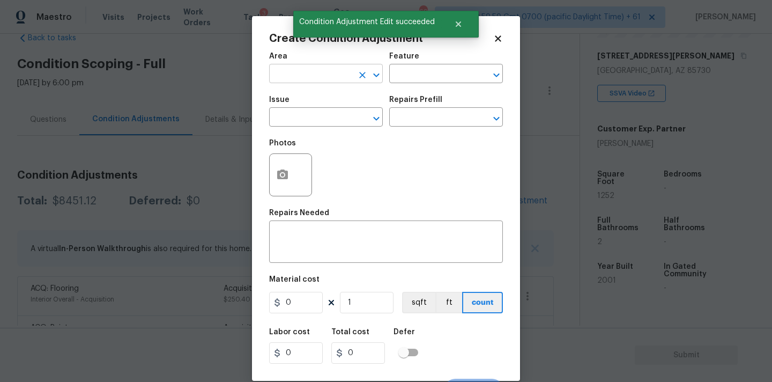
click at [316, 74] on input "text" at bounding box center [311, 75] width 84 height 17
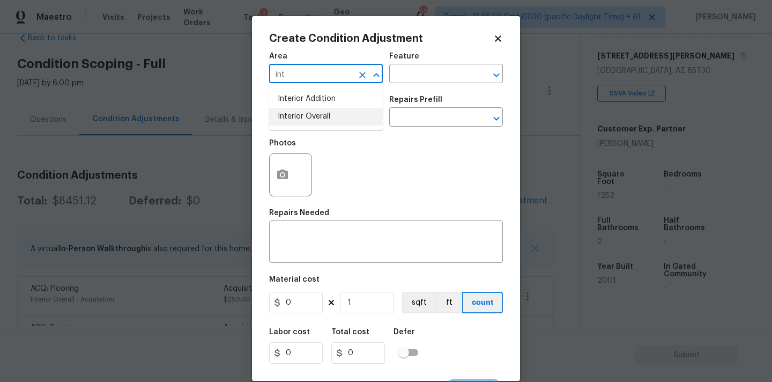
click at [317, 117] on li "Interior Overall" at bounding box center [326, 117] width 114 height 18
type input "Interior Overall"
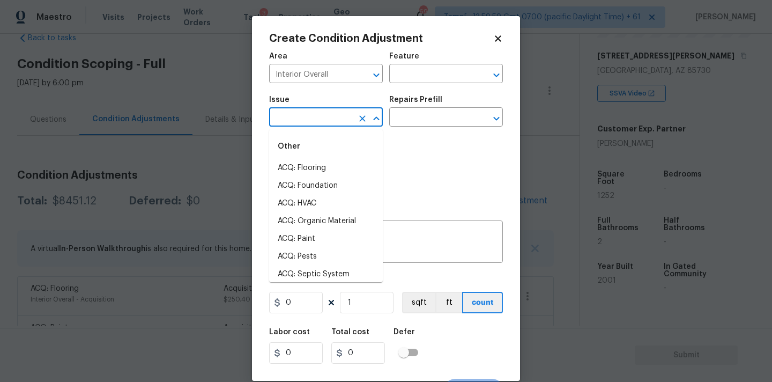
click at [317, 117] on input "text" at bounding box center [311, 118] width 84 height 17
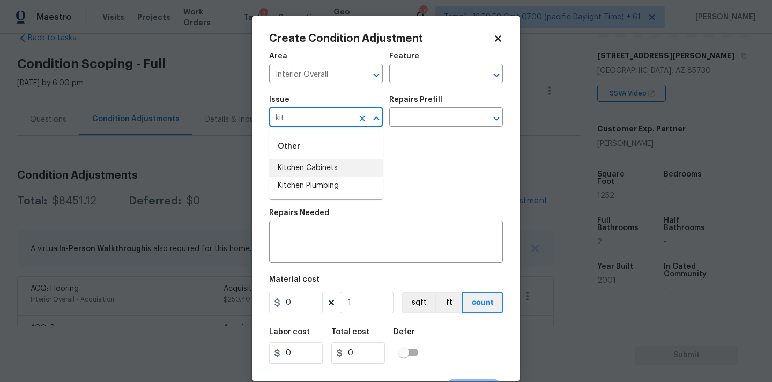
click at [329, 166] on li "Kitchen Cabinets" at bounding box center [326, 168] width 114 height 18
type input "Kitchen Cabinets"
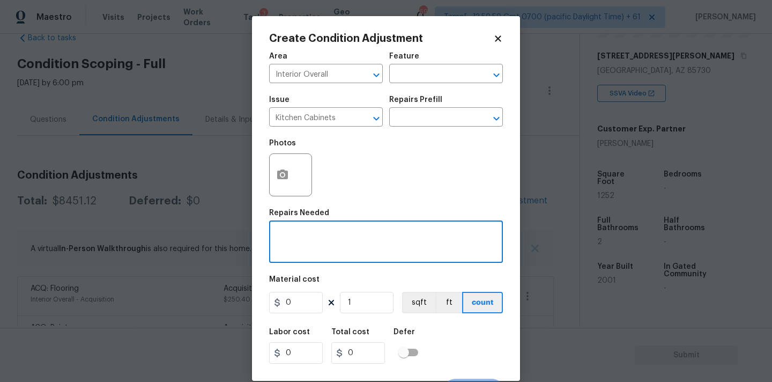
click at [334, 233] on textarea at bounding box center [386, 243] width 221 height 23
paste textarea "Kitchen Cabinets"
click at [334, 233] on textarea "Repaint Kitchen Cabinets" at bounding box center [386, 243] width 221 height 23
type textarea "Repaint Kitchen and bathroom Cabinets"
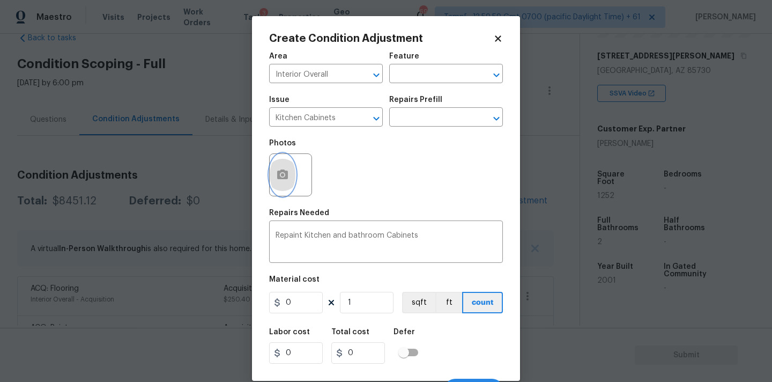
click at [280, 174] on icon "button" at bounding box center [282, 174] width 11 height 10
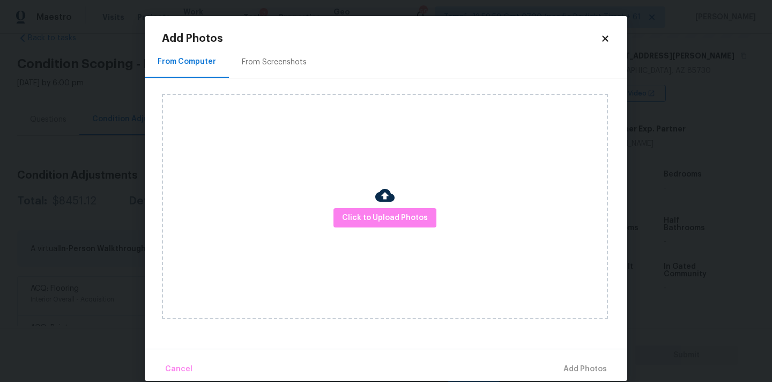
click at [364, 207] on div "Click to Upload Photos" at bounding box center [385, 206] width 446 height 225
click at [367, 215] on span "Click to Upload Photos" at bounding box center [385, 217] width 86 height 13
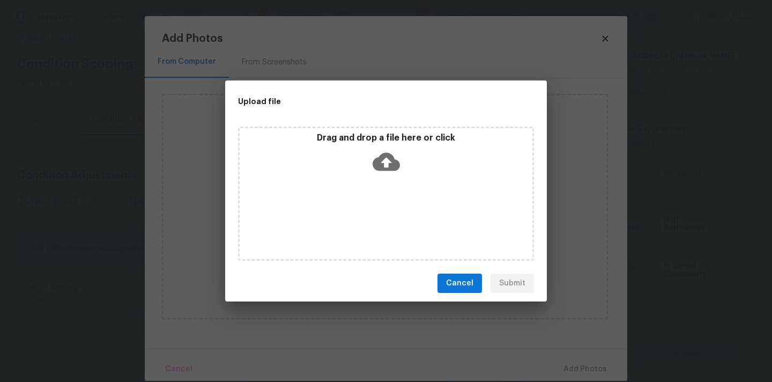
click at [384, 156] on icon at bounding box center [386, 162] width 27 height 18
